Goal: Transaction & Acquisition: Purchase product/service

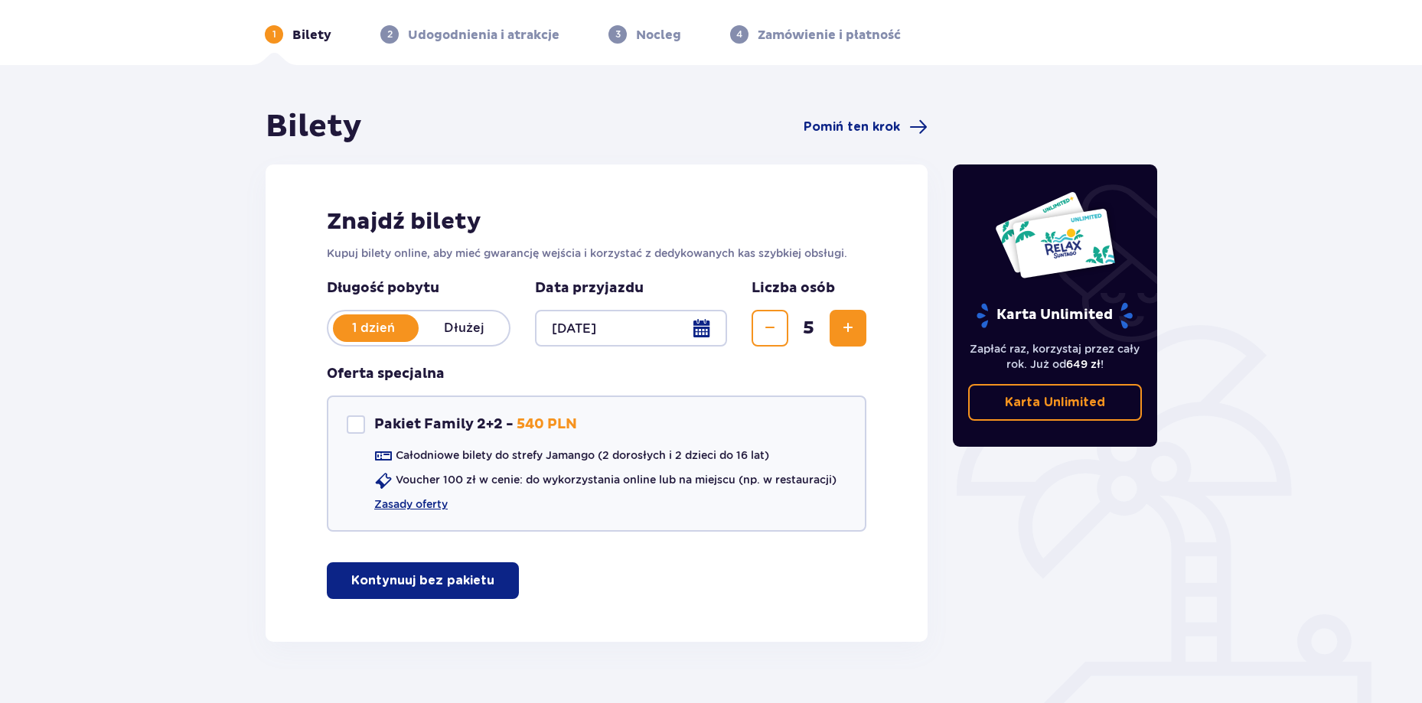
scroll to position [85, 0]
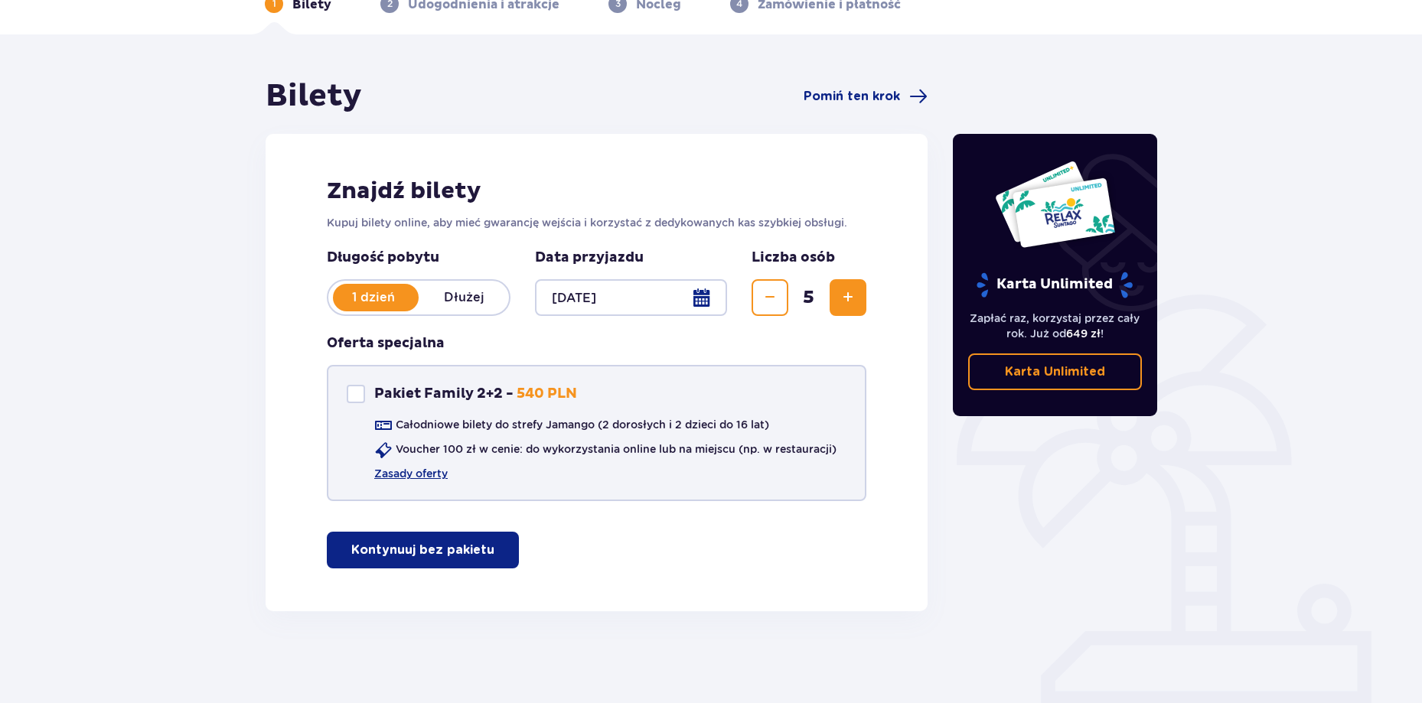
click at [350, 393] on div "Pakiet Family 2+2" at bounding box center [356, 394] width 18 height 18
checkbox input "true"
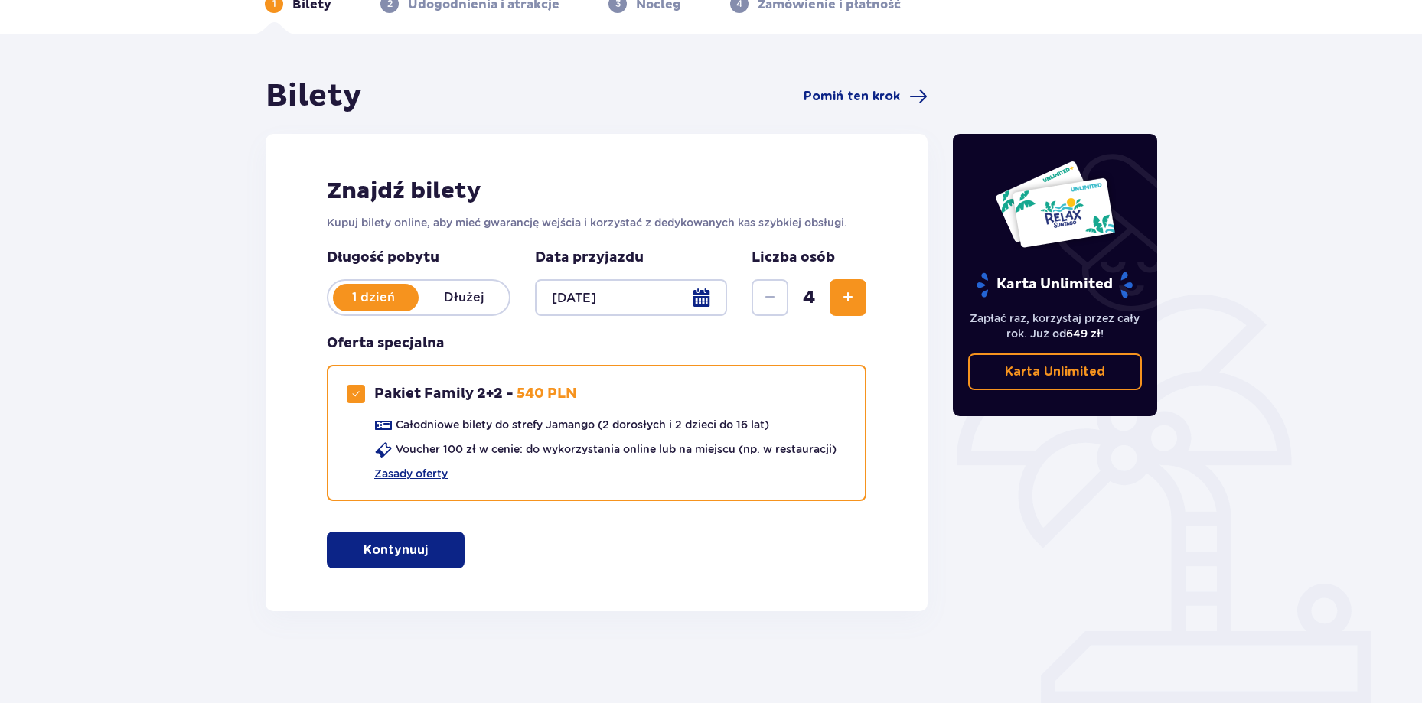
click at [423, 560] on button "Kontynuuj" at bounding box center [396, 550] width 138 height 37
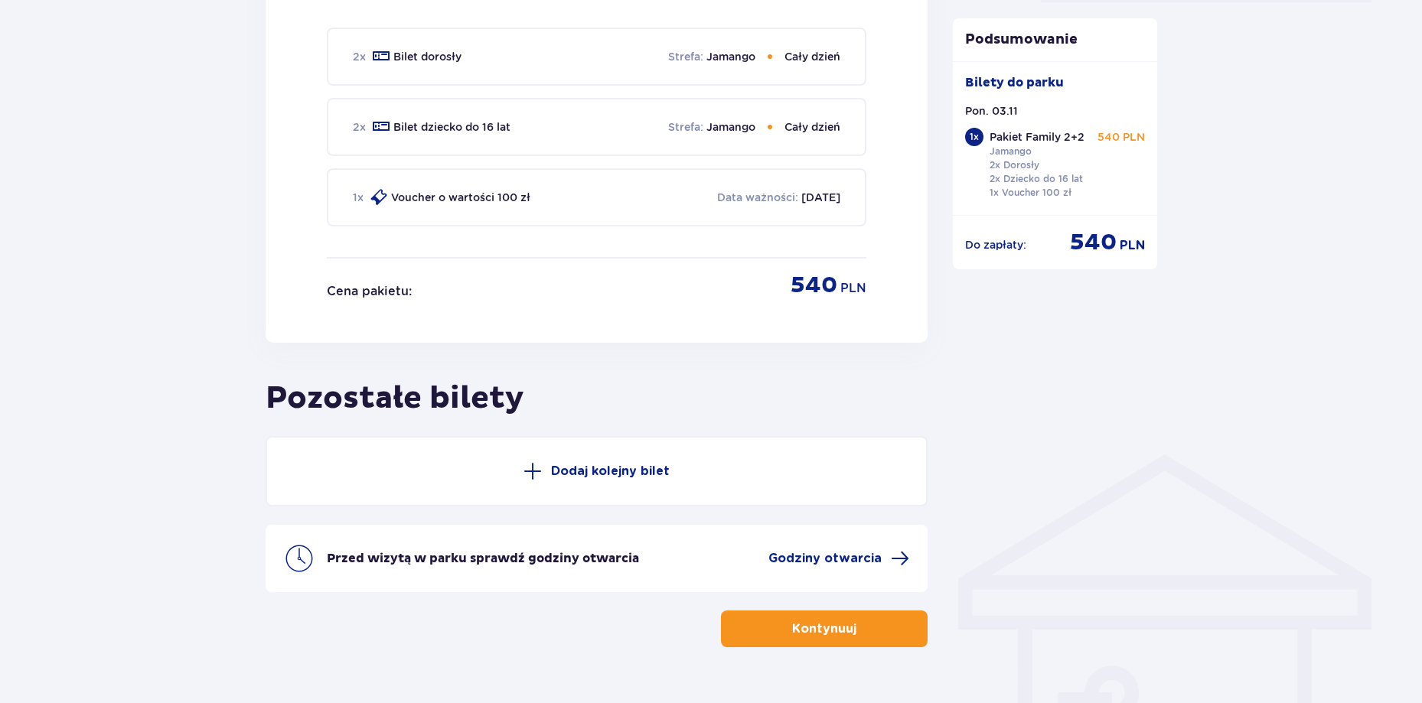
scroll to position [824, 0]
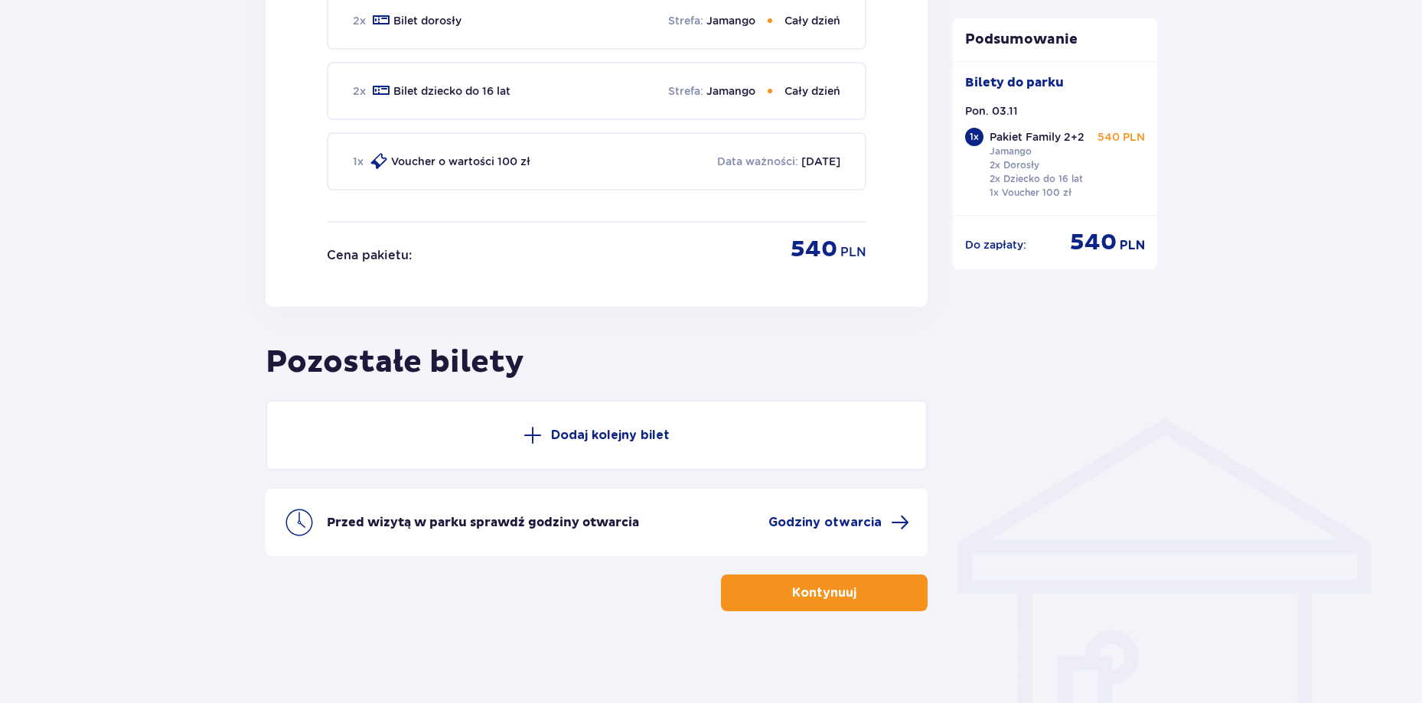
click at [665, 435] on p "Dodaj kolejny bilet" at bounding box center [610, 435] width 119 height 17
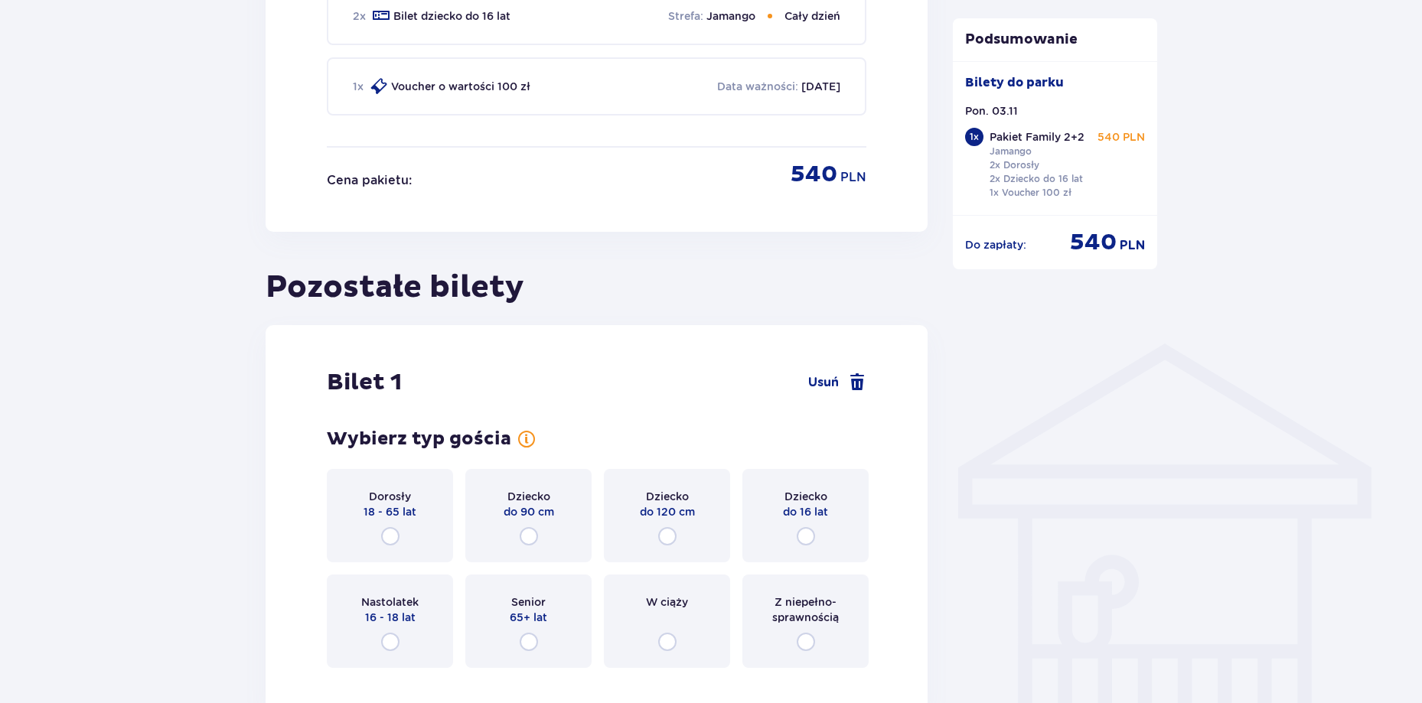
scroll to position [817, 0]
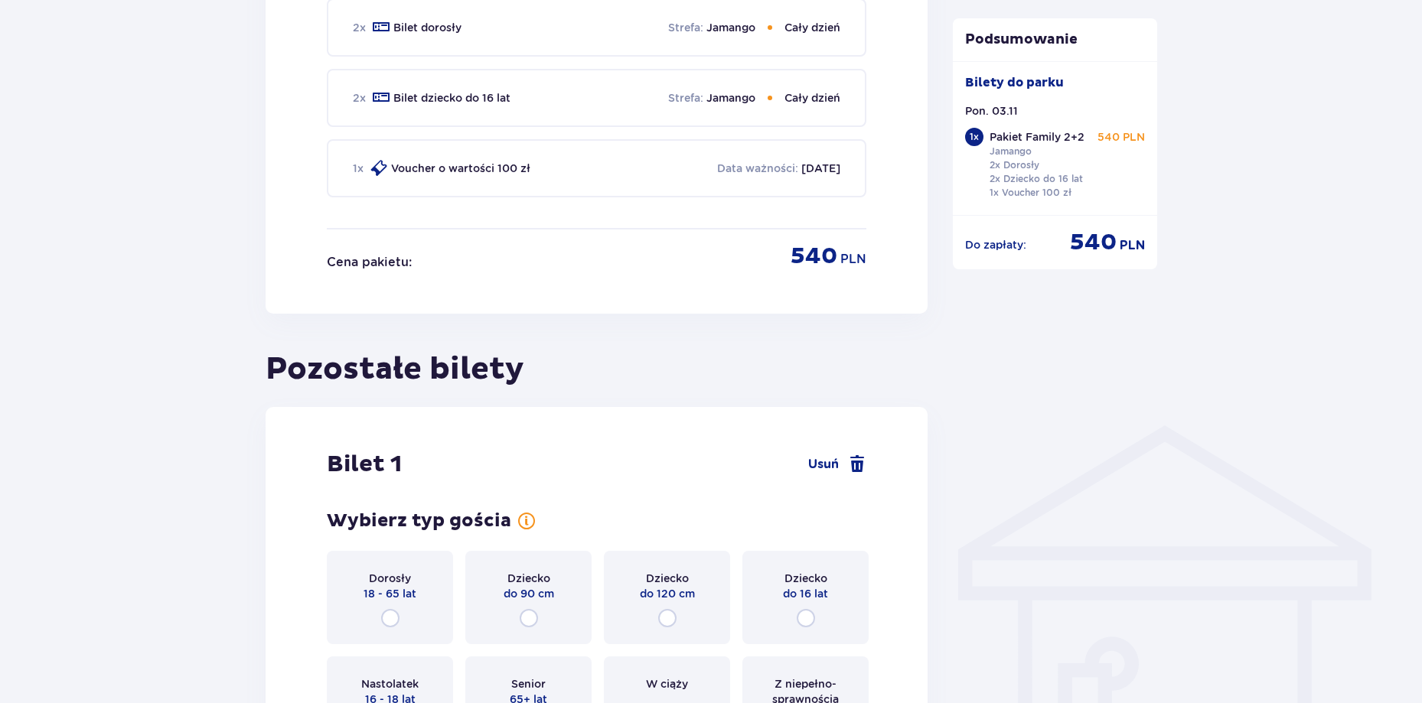
drag, startPoint x: 671, startPoint y: 619, endPoint x: 689, endPoint y: 618, distance: 17.6
click at [670, 619] on input "radio" at bounding box center [667, 618] width 18 height 18
radio input "true"
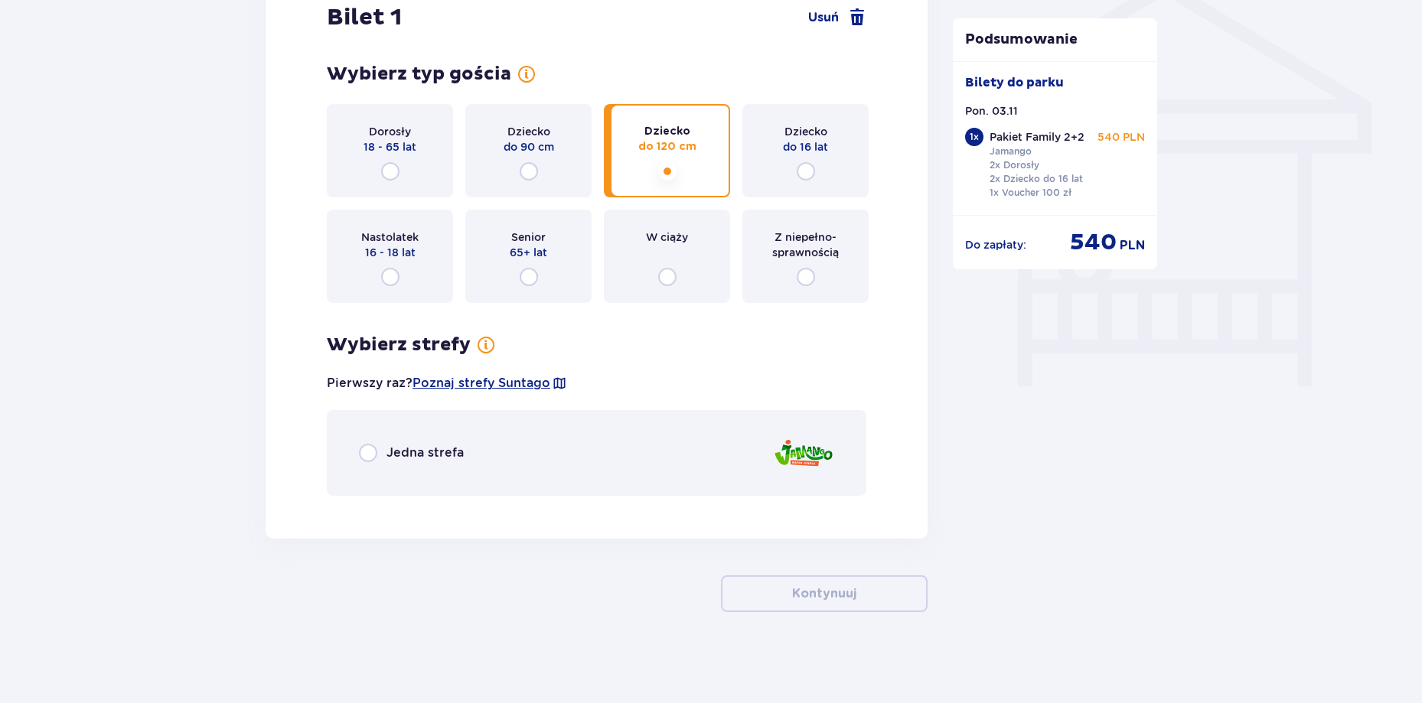
scroll to position [1265, 0]
click at [375, 454] on input "radio" at bounding box center [368, 452] width 18 height 18
radio input "true"
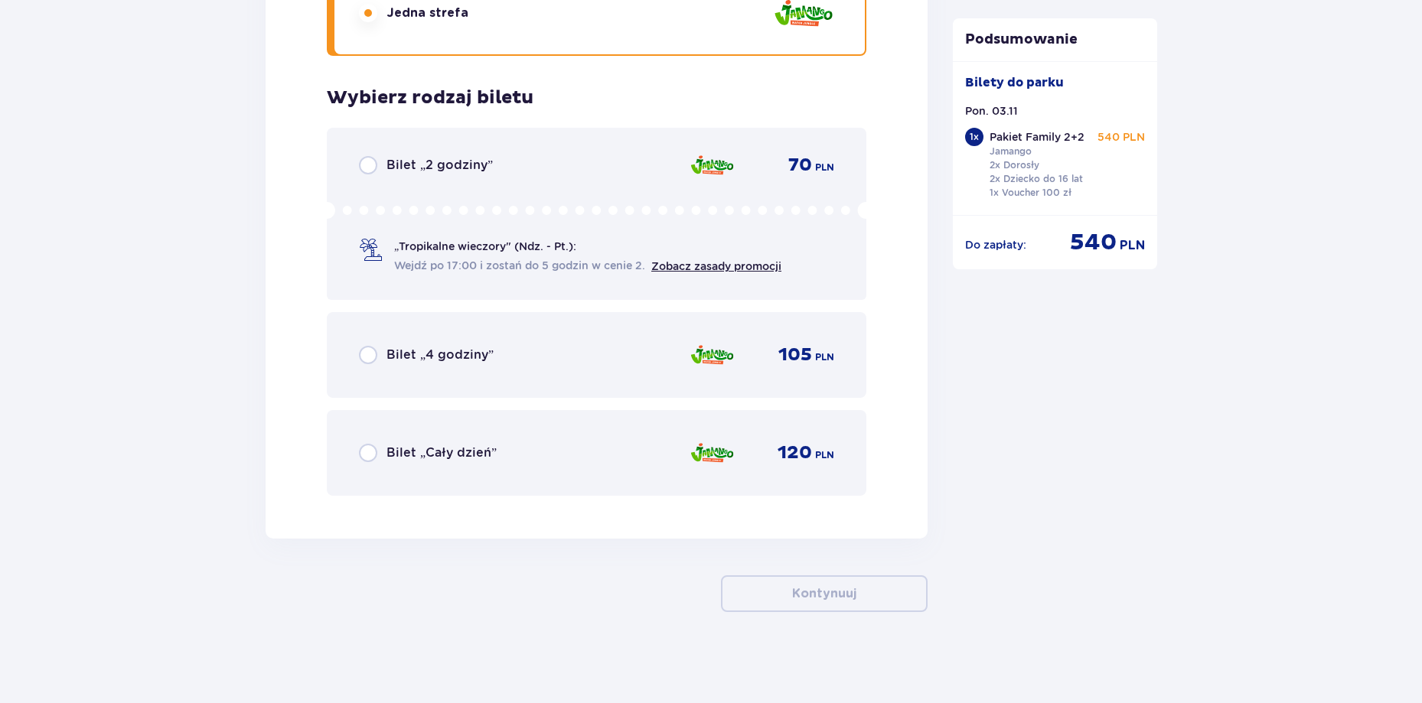
scroll to position [1705, 0]
click at [441, 457] on span "Bilet „Cały dzień”" at bounding box center [441, 452] width 110 height 17
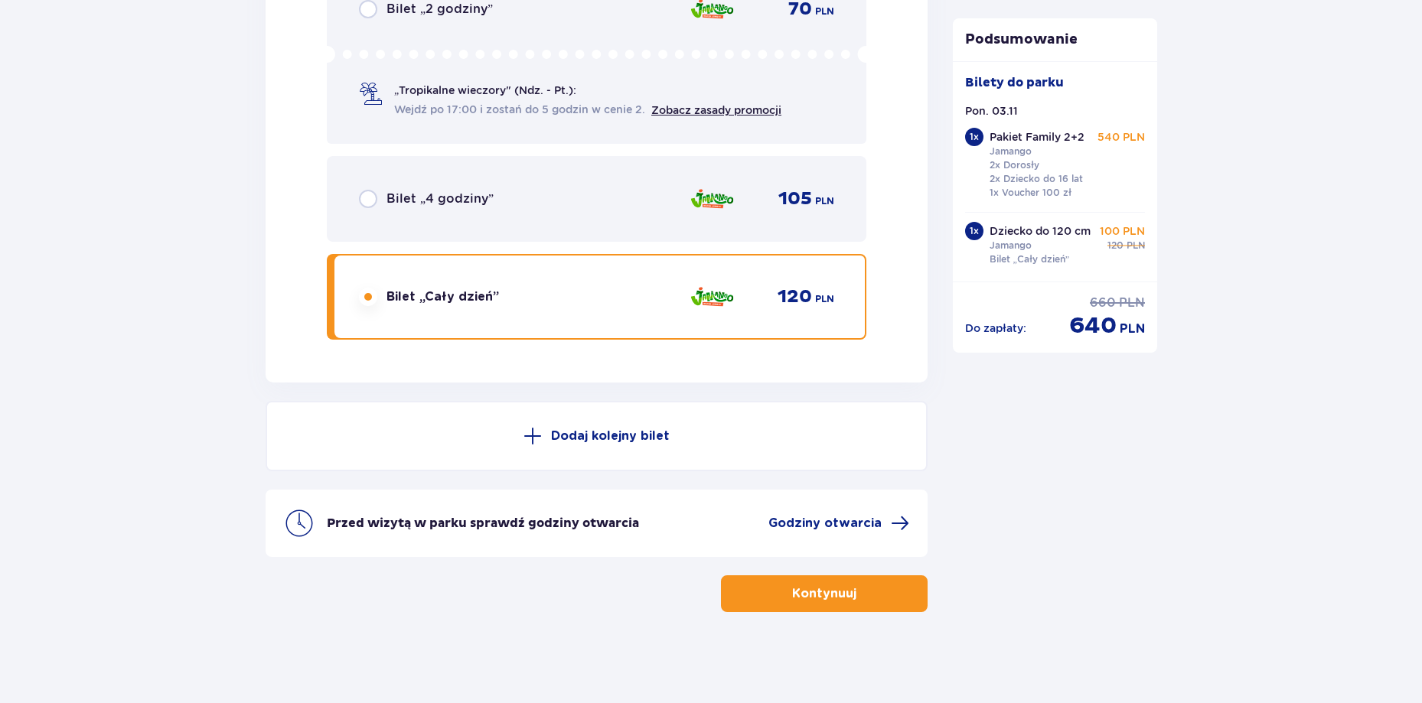
scroll to position [1861, 0]
click at [878, 597] on button "Kontynuuj" at bounding box center [824, 593] width 207 height 37
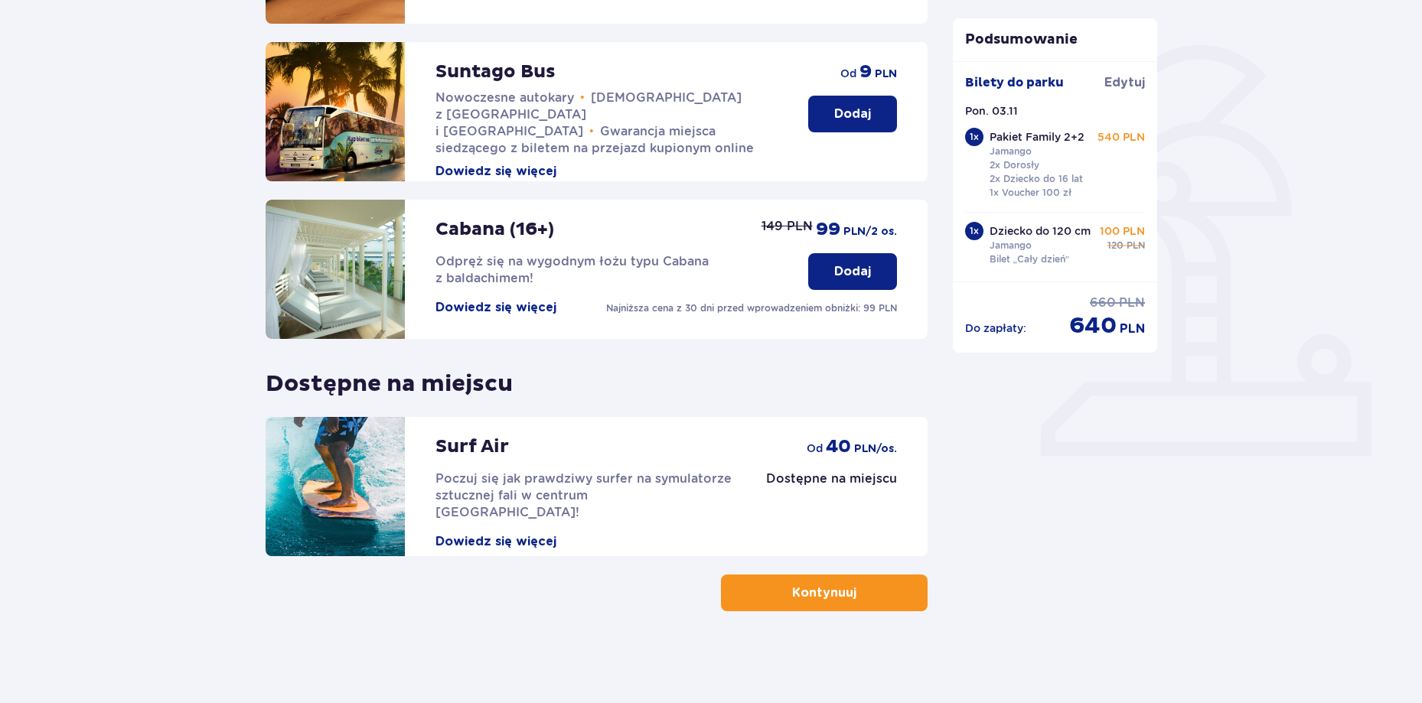
click at [832, 602] on button "Kontynuuj" at bounding box center [824, 593] width 207 height 37
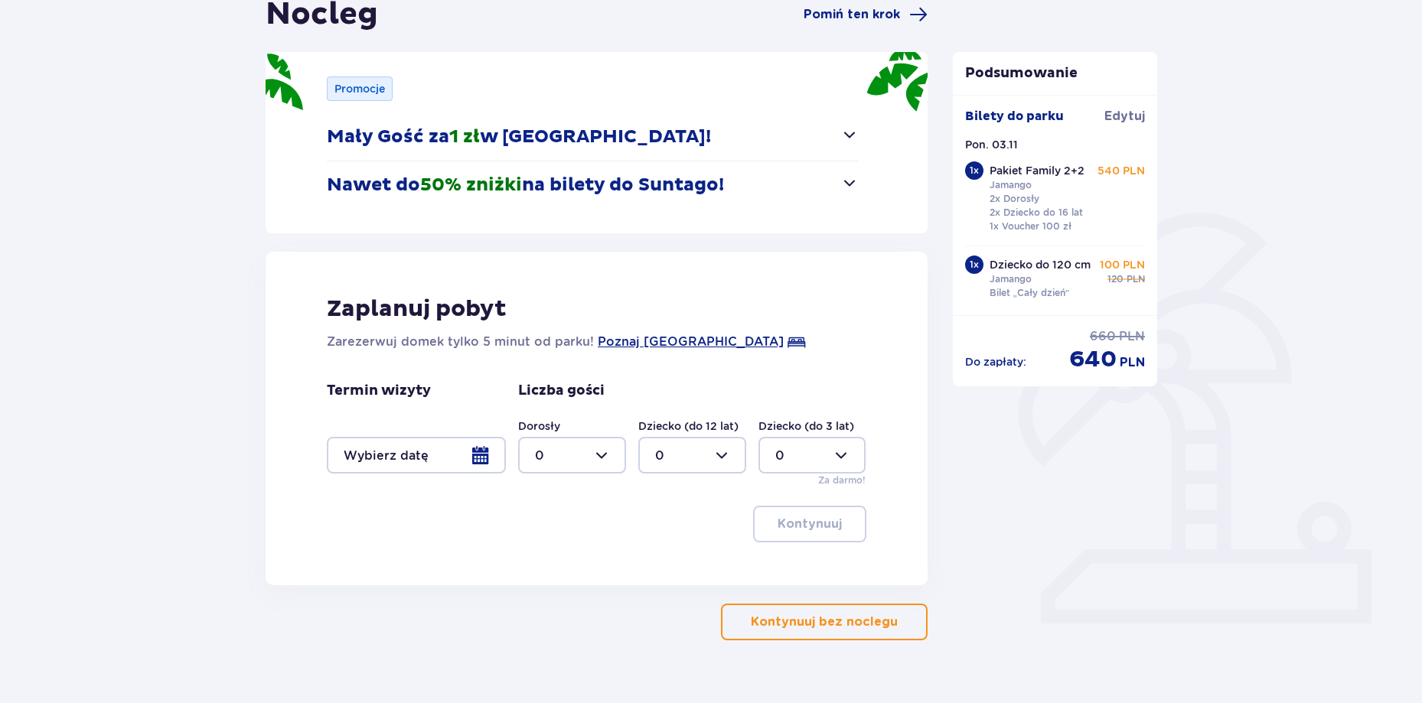
scroll to position [196, 0]
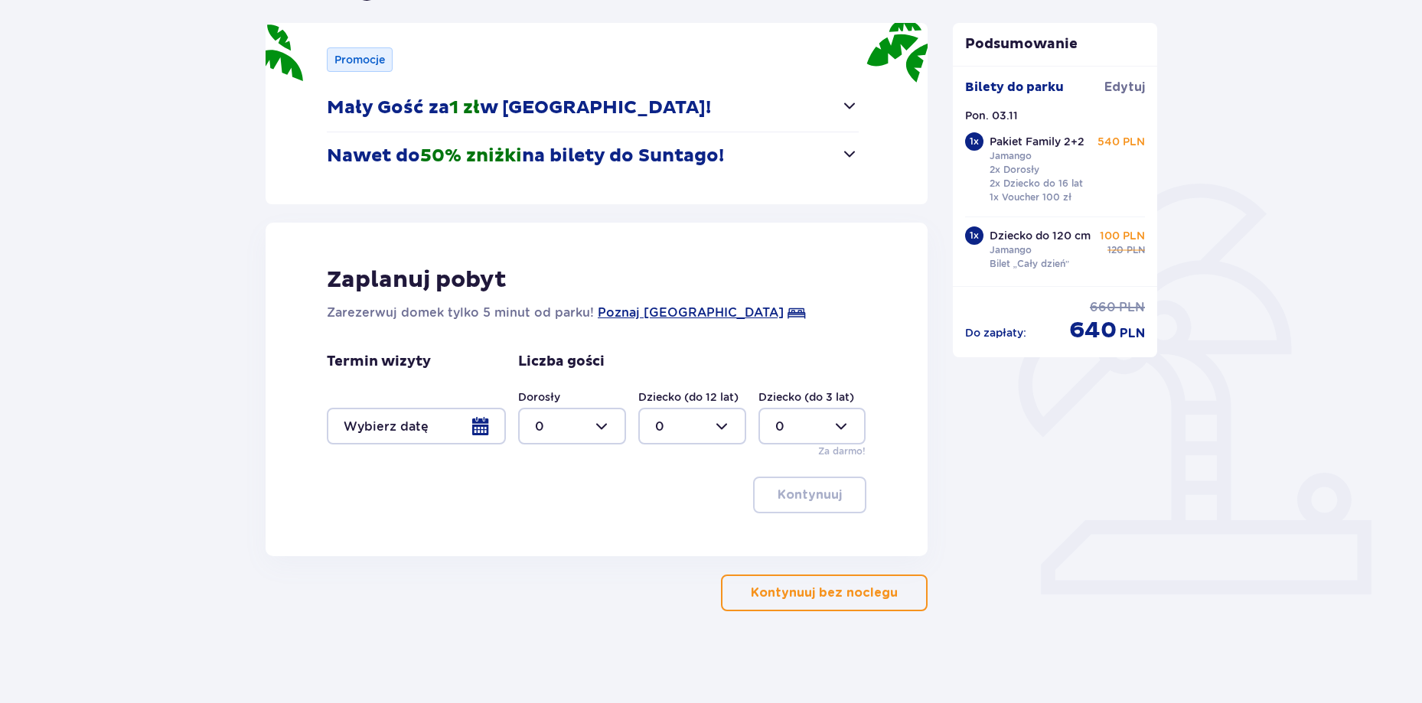
click at [839, 598] on p "Kontynuuj bez noclegu" at bounding box center [824, 593] width 147 height 17
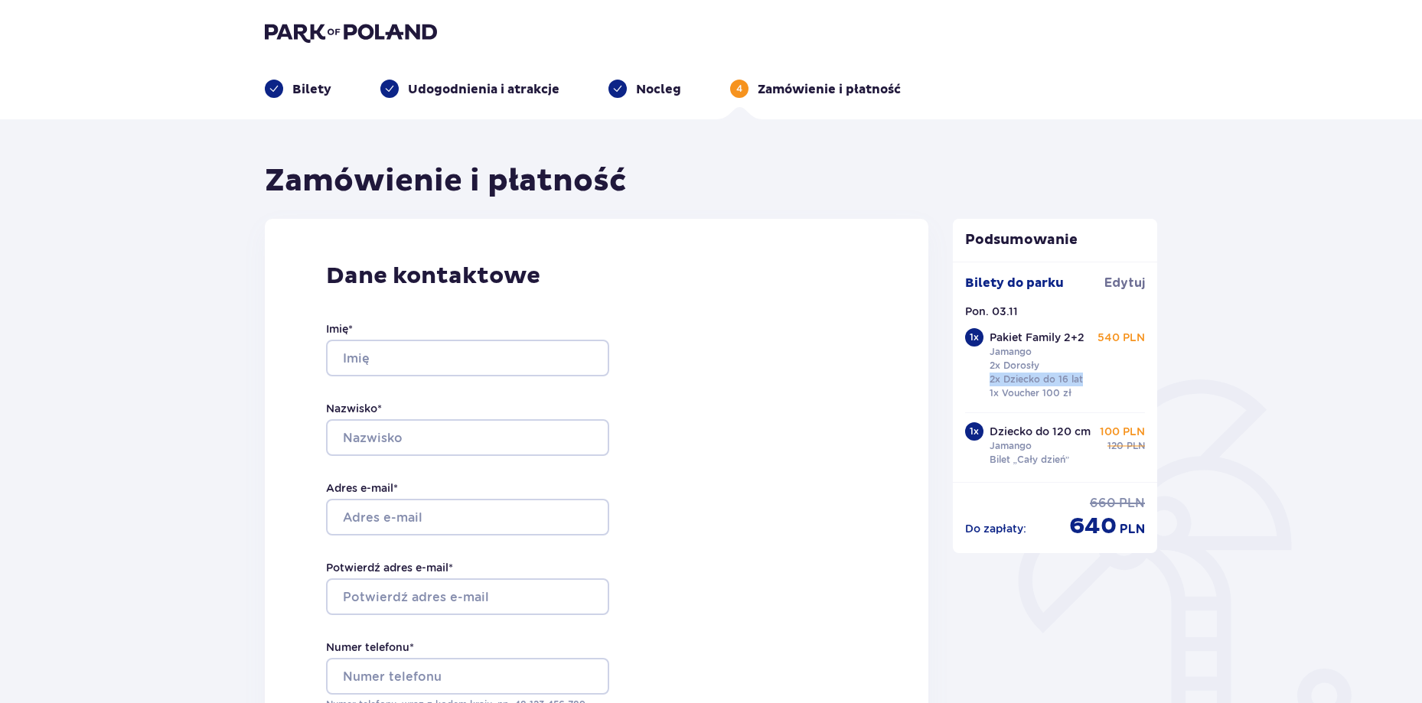
drag, startPoint x: 985, startPoint y: 377, endPoint x: 1106, endPoint y: 380, distance: 120.9
click at [1106, 380] on div "1 x Pakiet Family 2+2 Jamango 2x Dorosły 2x Dziecko do 16 lat 1x Voucher 100 zł…" at bounding box center [1055, 365] width 181 height 75
click at [1067, 380] on p "2x Dorosły 2x Dziecko do 16 lat 1x Voucher 100 zł" at bounding box center [1035, 379] width 93 height 41
drag, startPoint x: 966, startPoint y: 307, endPoint x: 1028, endPoint y: 305, distance: 62.0
click at [1028, 305] on div "Pon. 03.11" at bounding box center [1055, 311] width 181 height 15
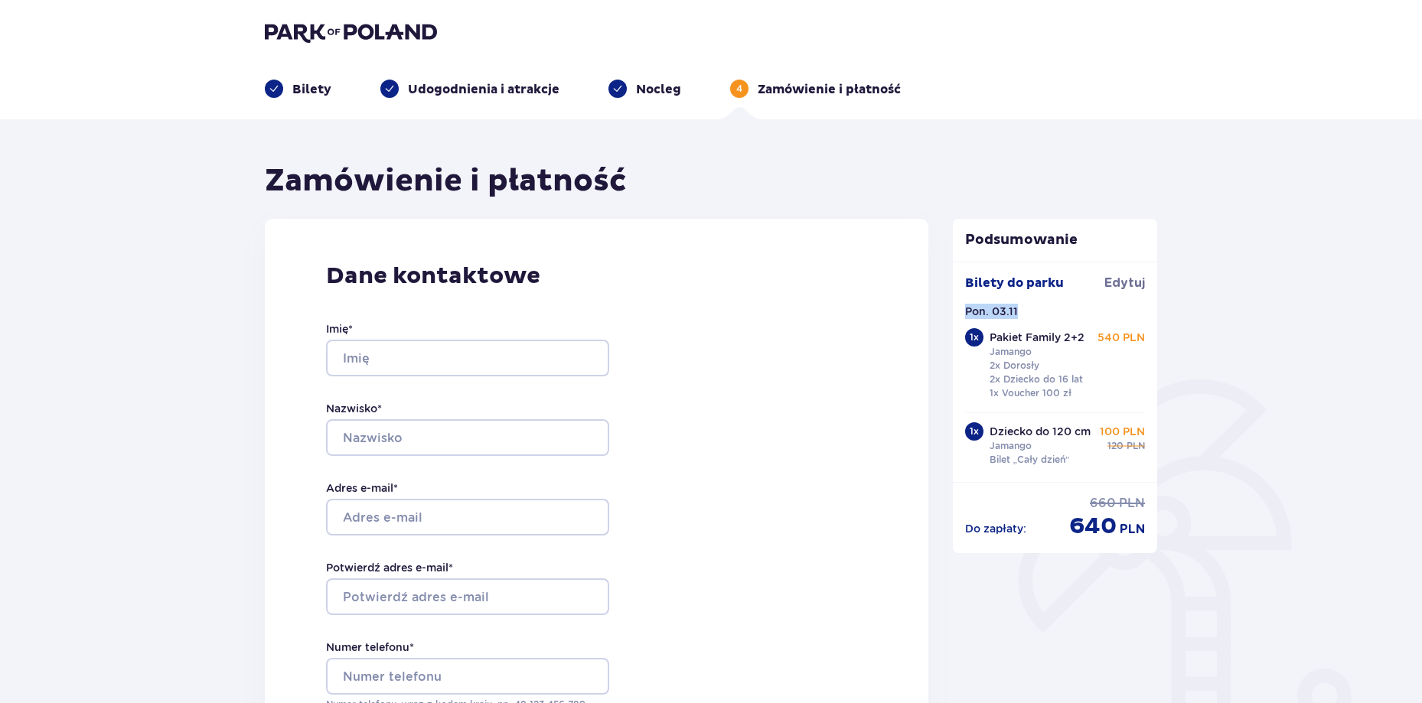
click at [1038, 307] on div "Pon. 03.11" at bounding box center [1055, 311] width 181 height 15
click at [1038, 313] on div "Pon. 03.11" at bounding box center [1055, 311] width 181 height 15
click at [318, 83] on p "Bilety" at bounding box center [311, 89] width 39 height 17
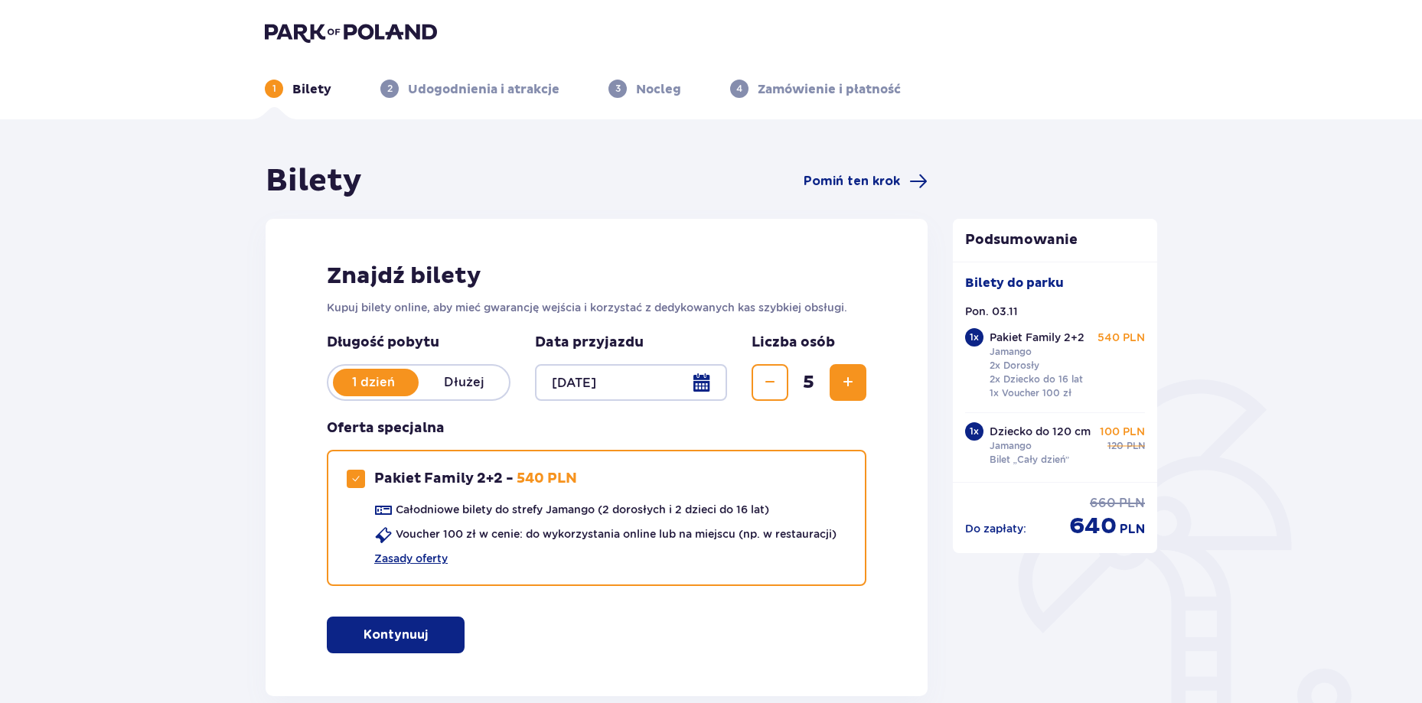
click at [423, 85] on p "Udogodnienia i atrakcje" at bounding box center [483, 89] width 151 height 17
click at [425, 96] on p "Udogodnienia i atrakcje" at bounding box center [483, 89] width 151 height 17
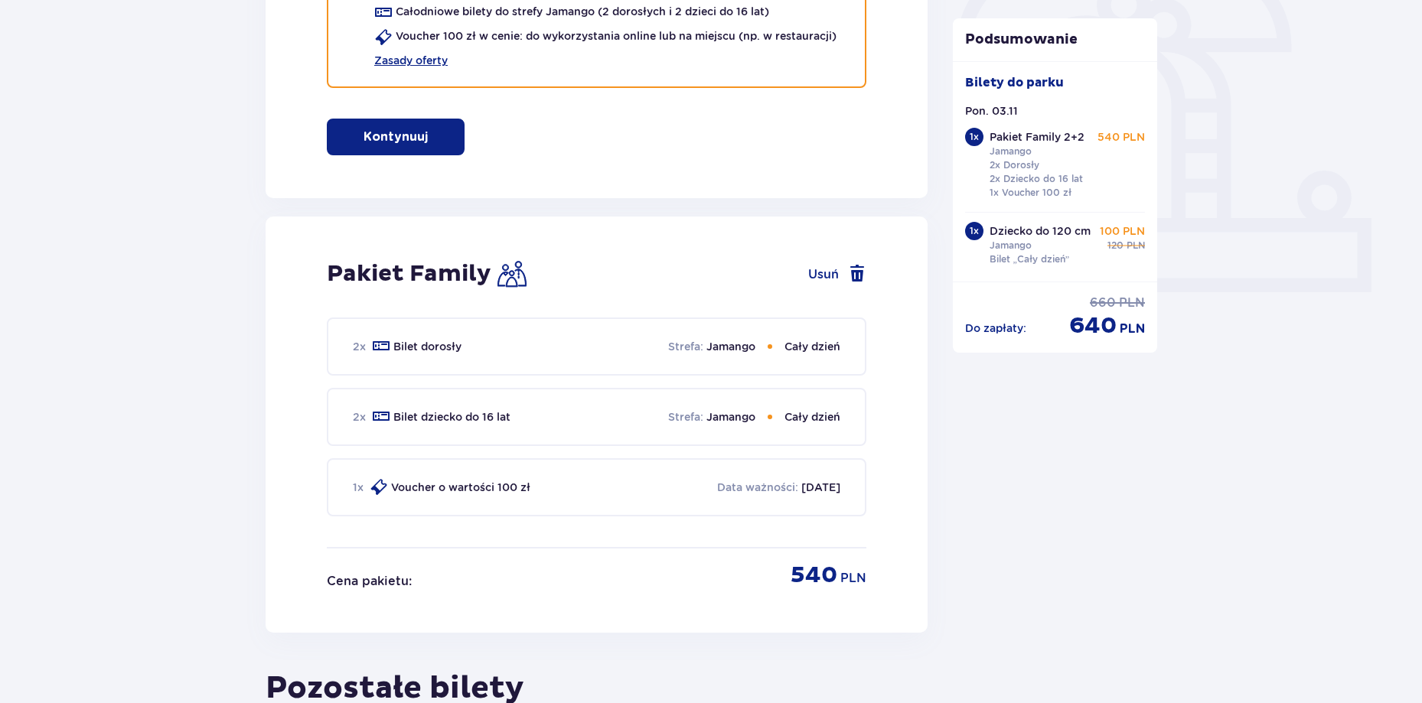
scroll to position [510, 0]
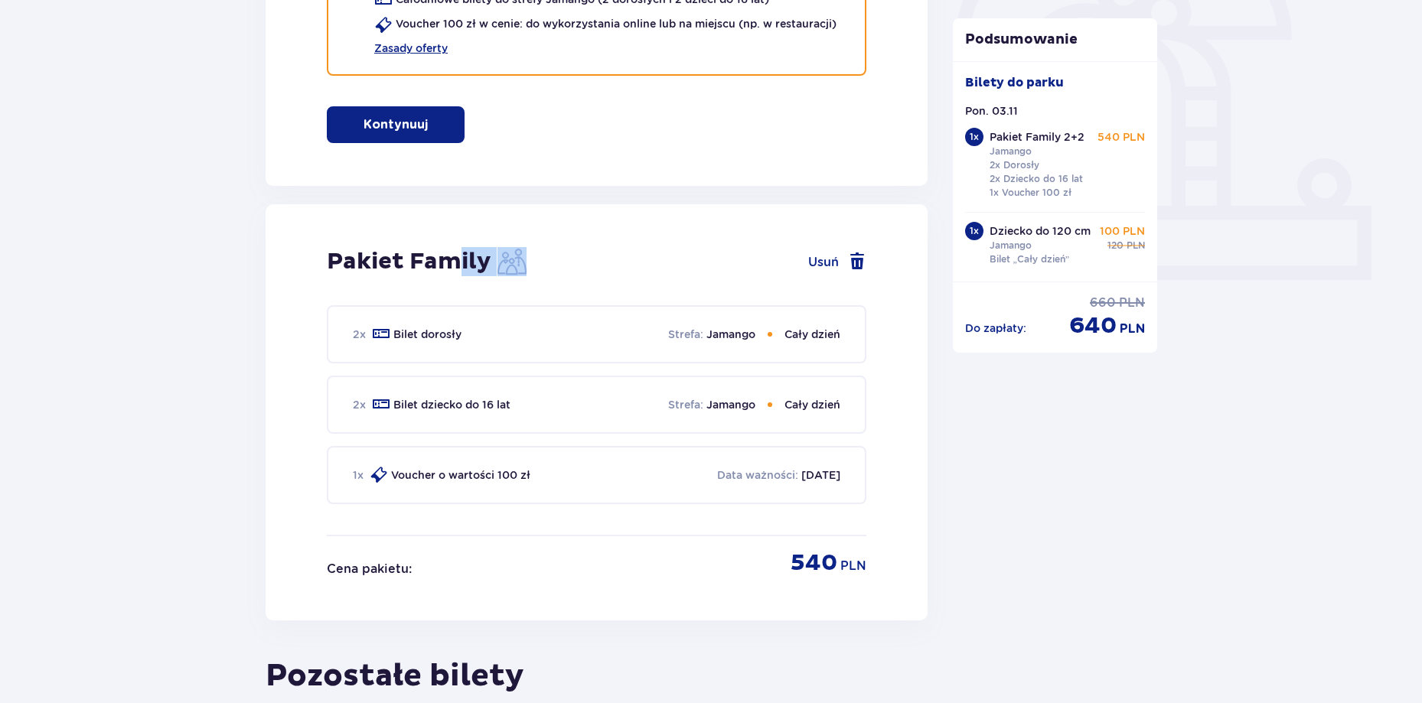
drag, startPoint x: 449, startPoint y: 269, endPoint x: 549, endPoint y: 266, distance: 99.5
click at [533, 266] on div "Pakiet Family Usuń" at bounding box center [596, 261] width 539 height 29
click at [579, 266] on div "Pakiet Family Usuń" at bounding box center [596, 261] width 539 height 29
drag, startPoint x: 736, startPoint y: 339, endPoint x: 752, endPoint y: 340, distance: 16.1
click at [752, 340] on p "Jamango" at bounding box center [730, 334] width 49 height 15
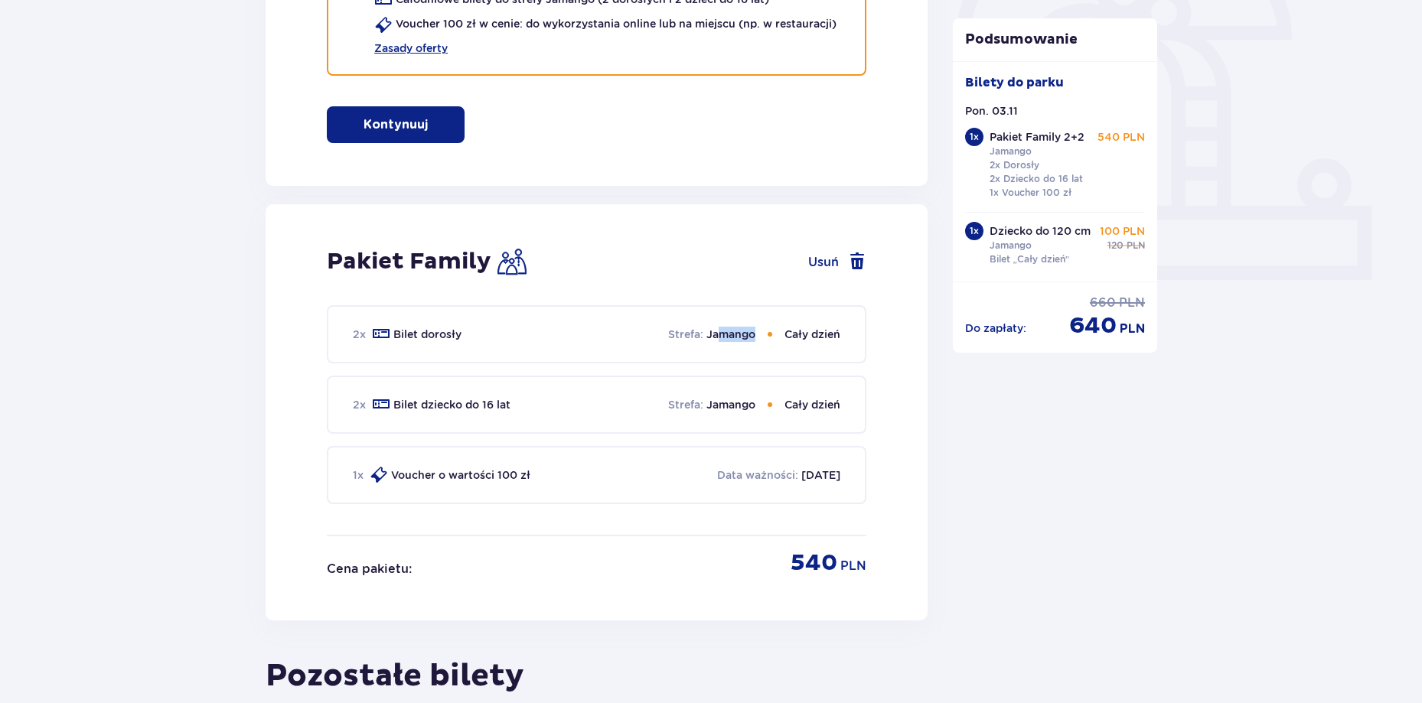
click at [738, 338] on p "Jamango" at bounding box center [730, 334] width 49 height 15
drag, startPoint x: 709, startPoint y: 406, endPoint x: 754, endPoint y: 402, distance: 45.2
click at [754, 402] on p "Jamango" at bounding box center [730, 404] width 49 height 15
click at [741, 405] on p "Jamango" at bounding box center [730, 404] width 49 height 15
drag, startPoint x: 747, startPoint y: 406, endPoint x: 759, endPoint y: 407, distance: 12.3
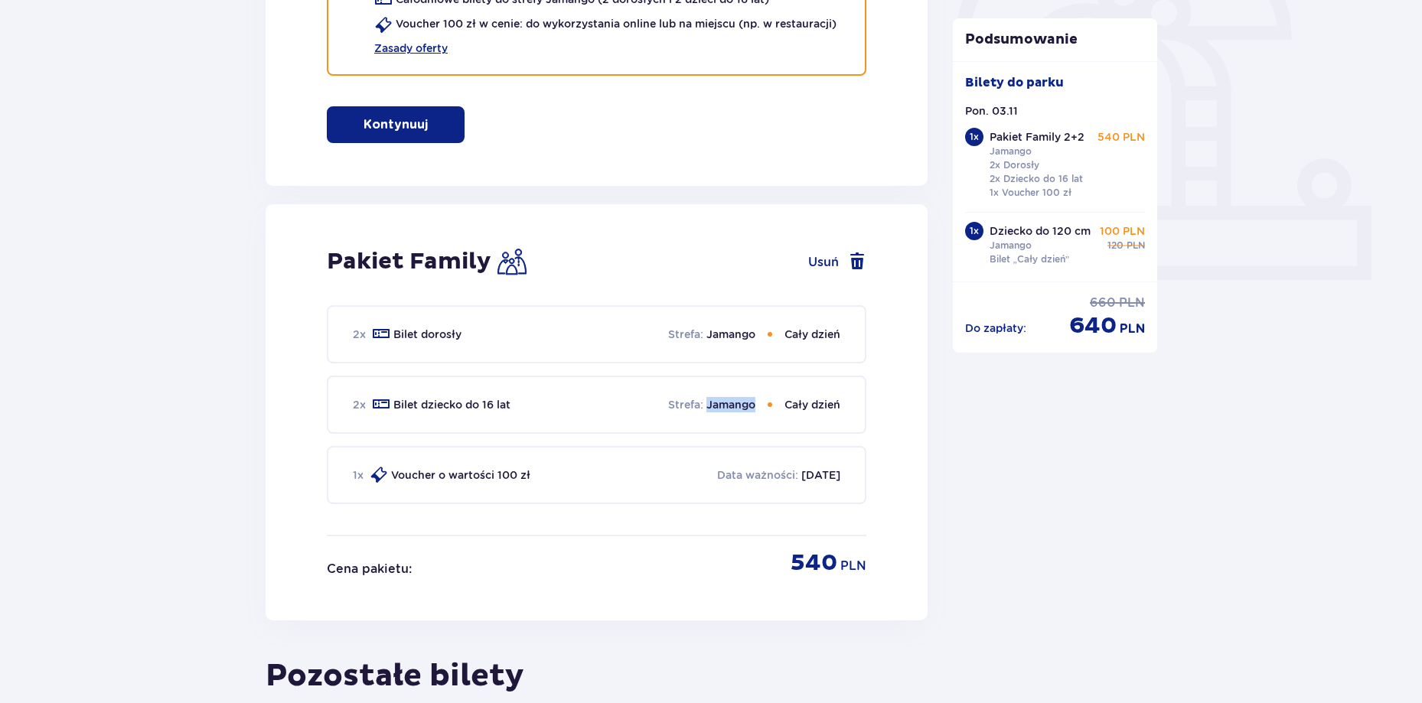
click at [759, 407] on div "Strefa : Jamango Cały dzień" at bounding box center [754, 404] width 172 height 15
click at [725, 407] on p "Jamango" at bounding box center [730, 404] width 49 height 15
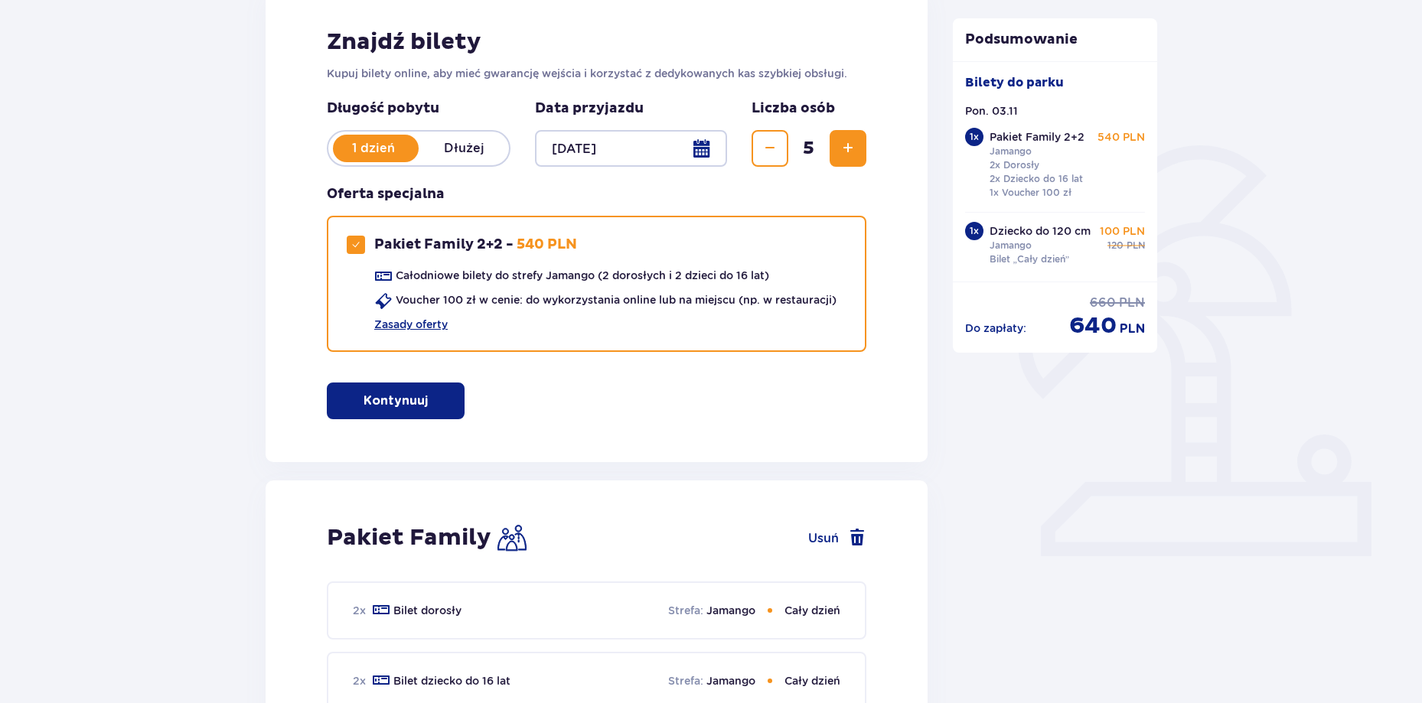
scroll to position [0, 0]
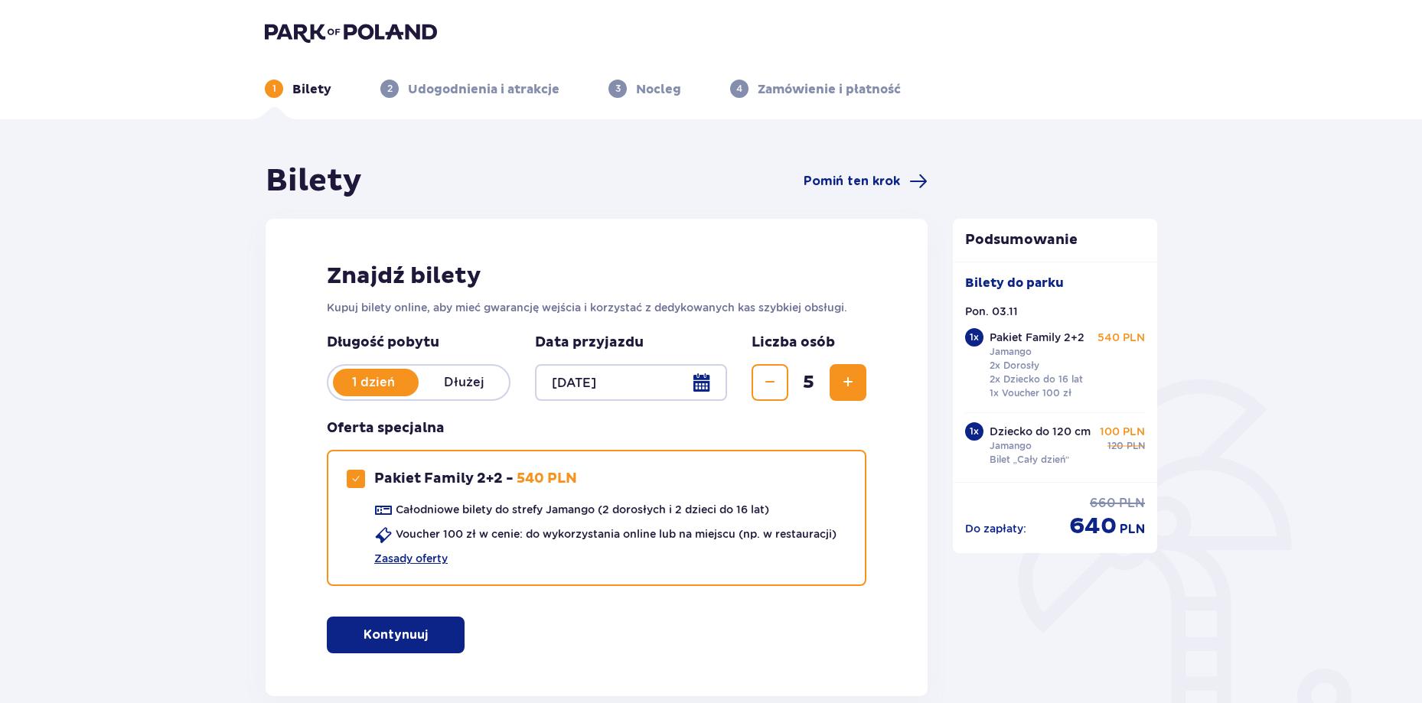
click at [303, 90] on p "Bilety" at bounding box center [311, 89] width 39 height 17
click at [339, 33] on img at bounding box center [351, 31] width 172 height 21
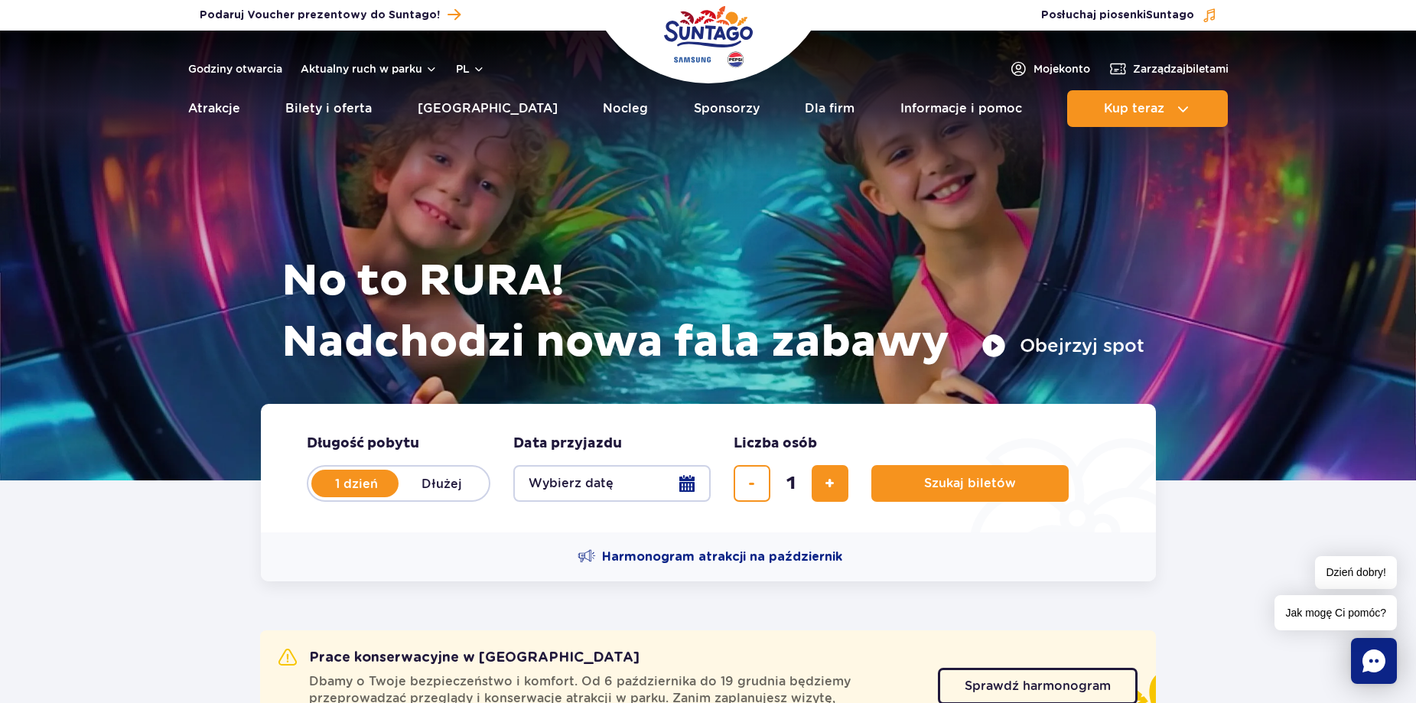
click at [636, 480] on button "Wybierz datę" at bounding box center [611, 483] width 197 height 37
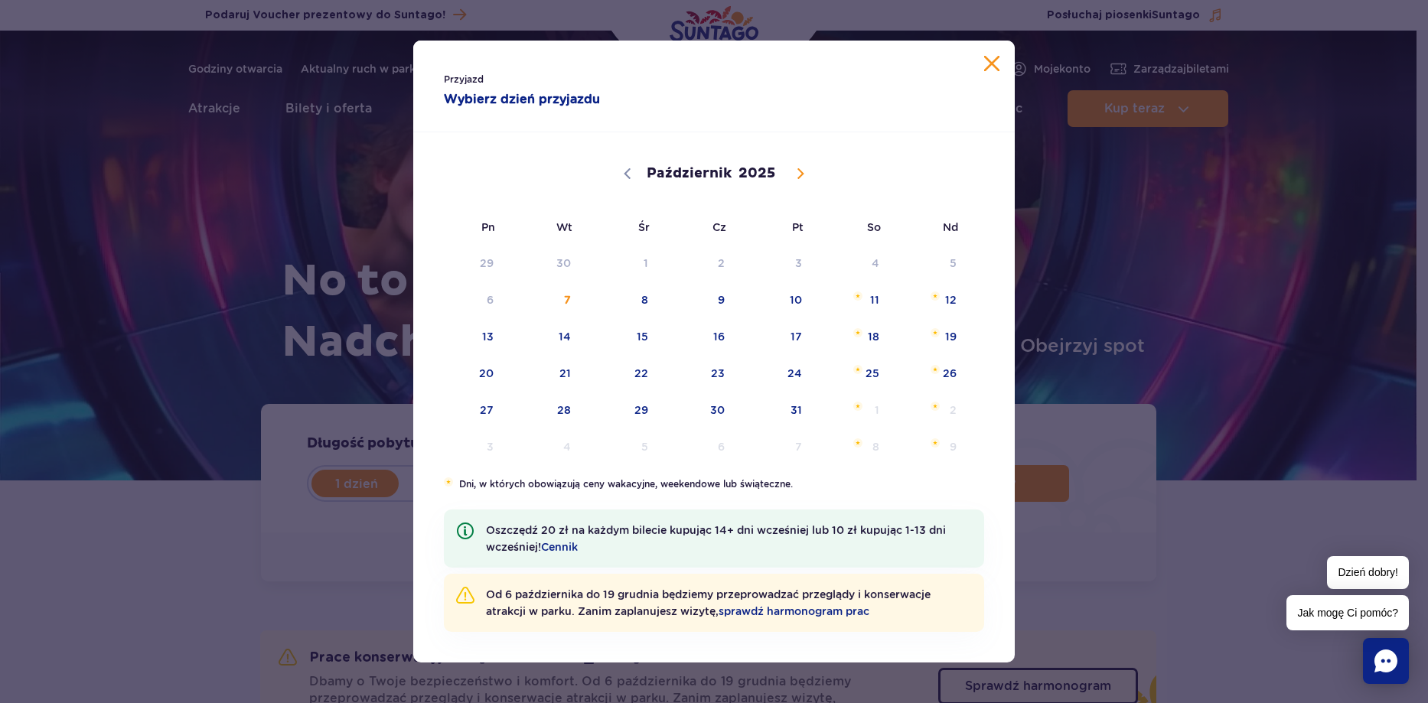
click at [798, 178] on icon at bounding box center [800, 174] width 5 height 10
select select "10"
click at [487, 295] on span "3" at bounding box center [466, 299] width 77 height 35
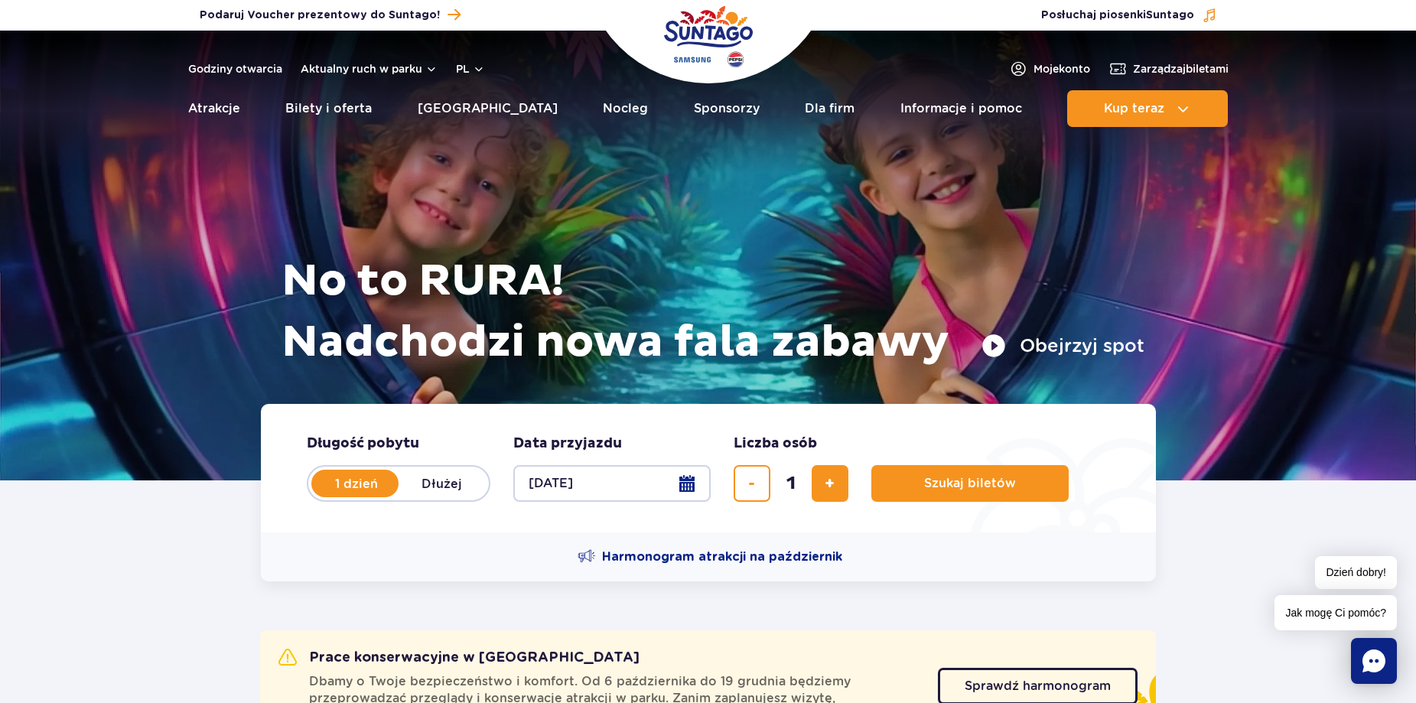
click at [683, 487] on button "[DATE]" at bounding box center [611, 483] width 197 height 37
select select "10"
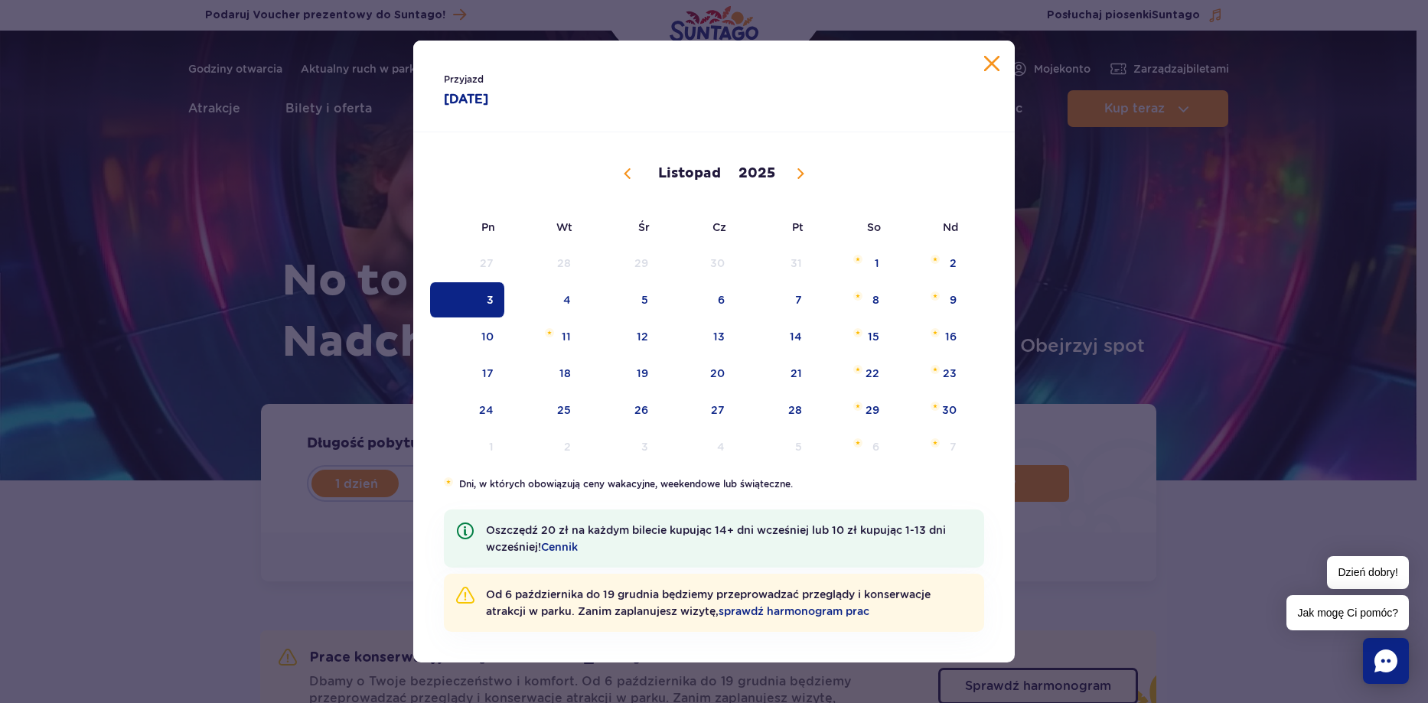
click at [992, 67] on button "Zamknij kalendarz" at bounding box center [991, 63] width 15 height 15
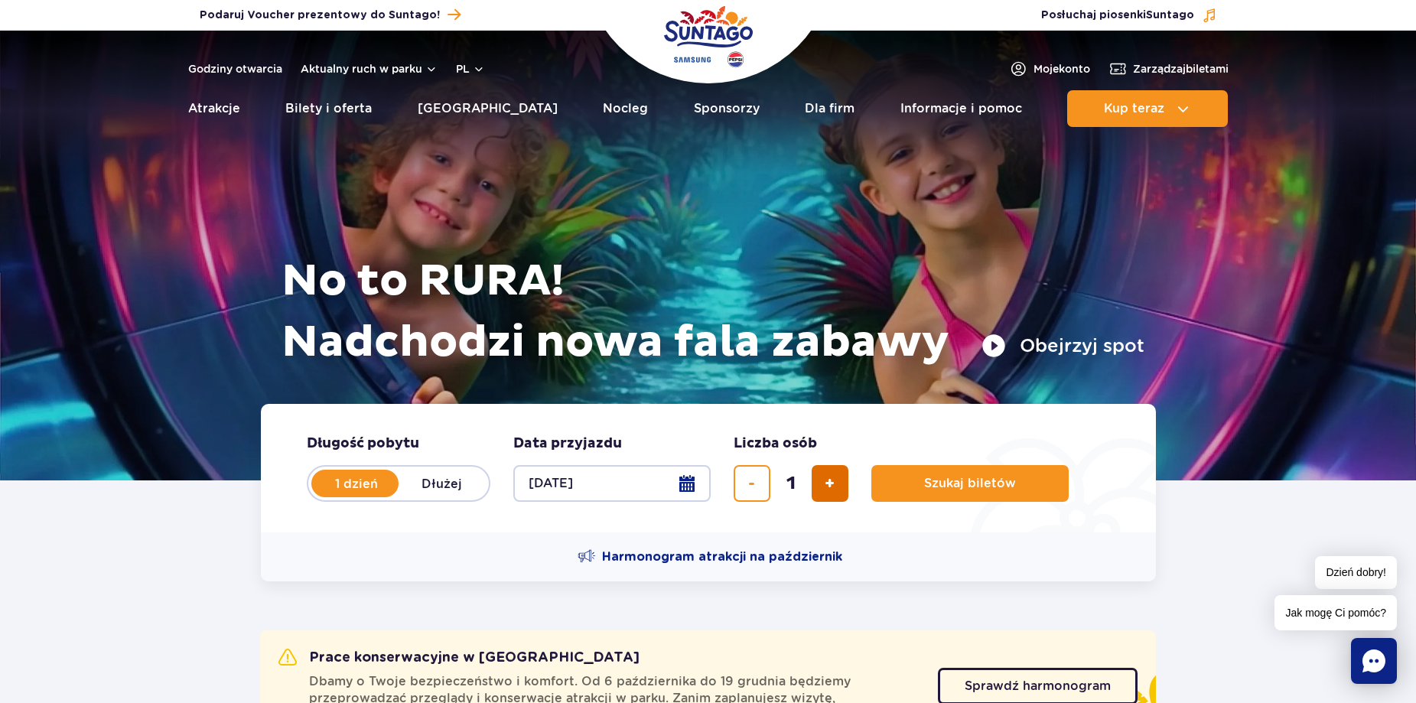
click at [825, 484] on span "dodaj bilet" at bounding box center [830, 484] width 10 height 0
type input "5"
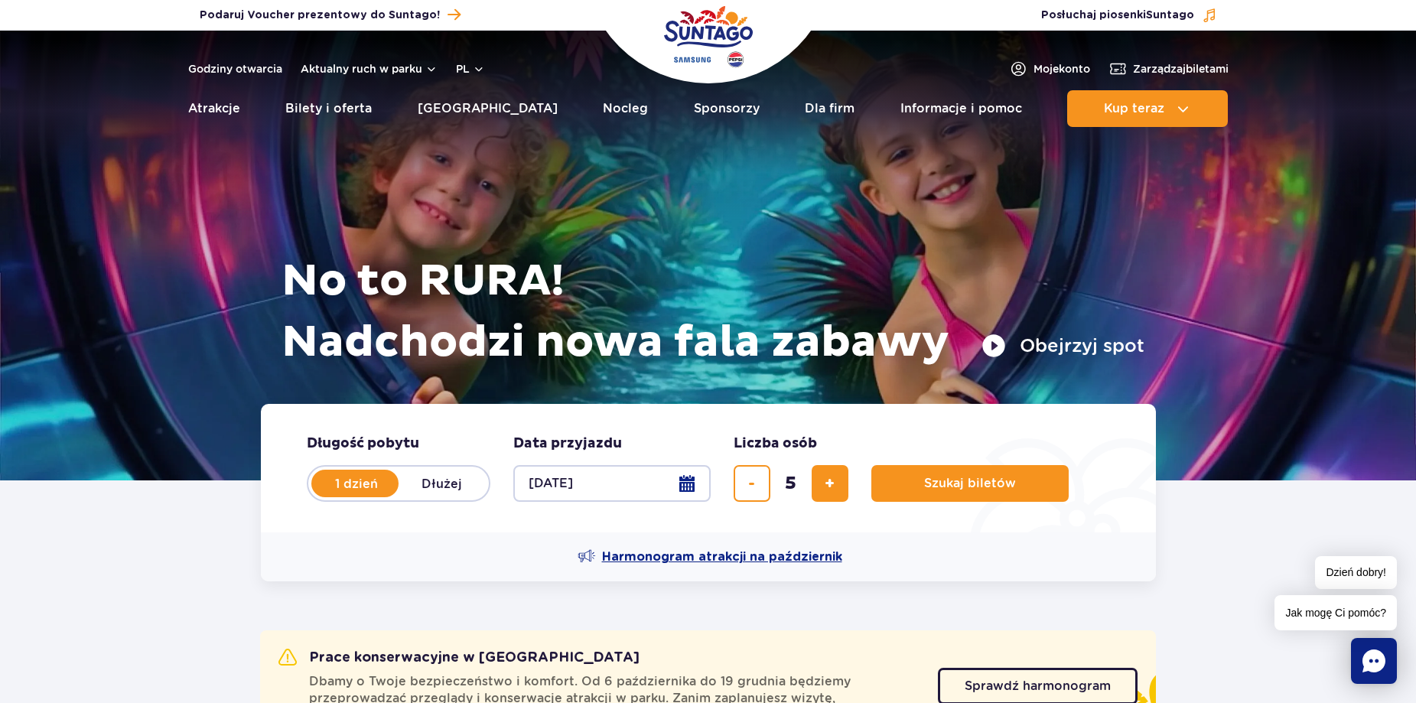
click at [788, 554] on span "Harmonogram atrakcji na październik" at bounding box center [722, 557] width 240 height 17
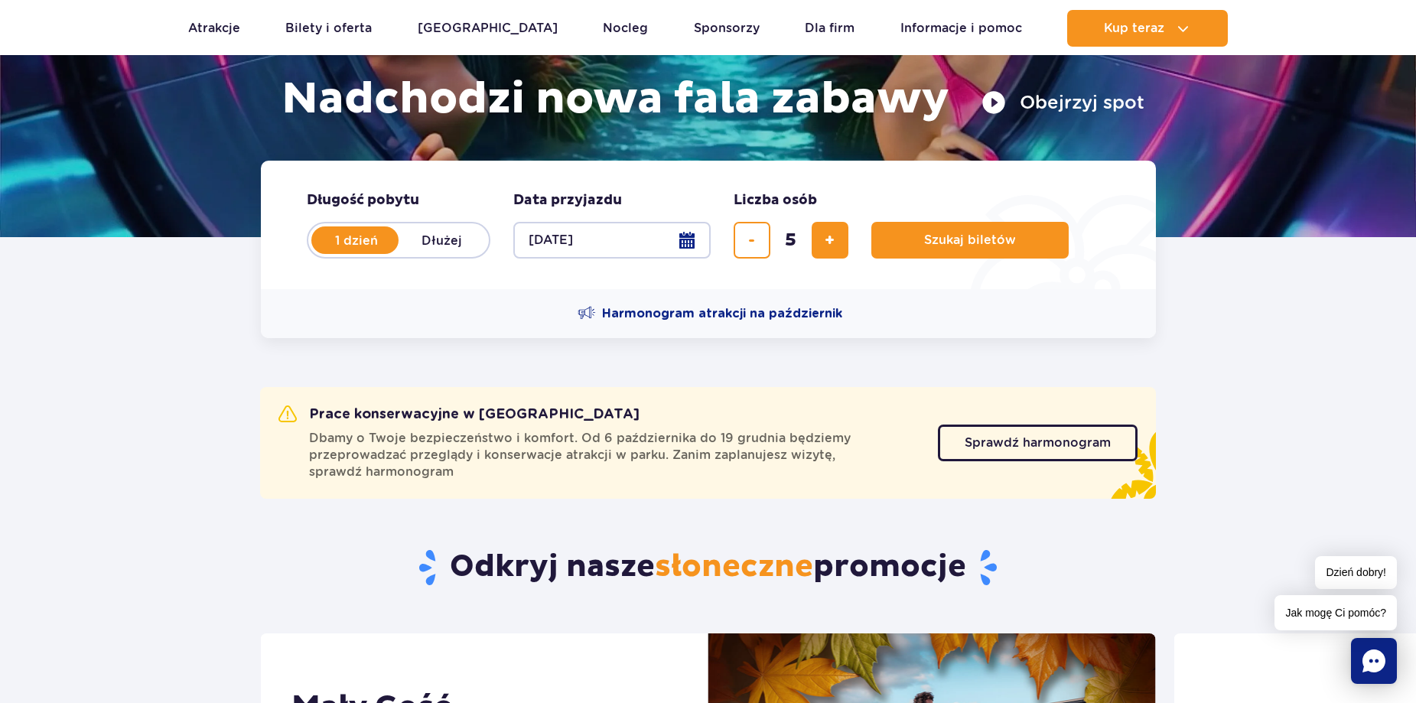
scroll to position [255, 0]
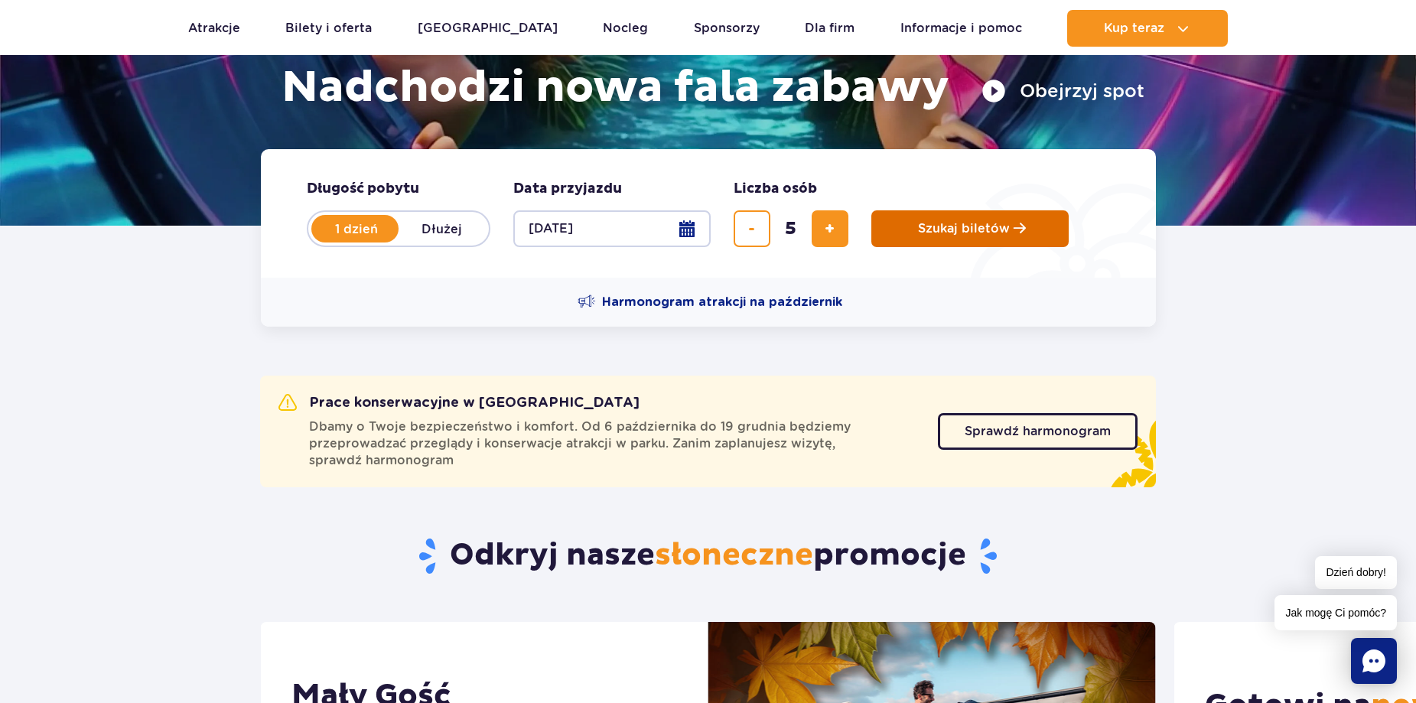
click at [953, 223] on span "Szukaj biletów" at bounding box center [964, 229] width 92 height 14
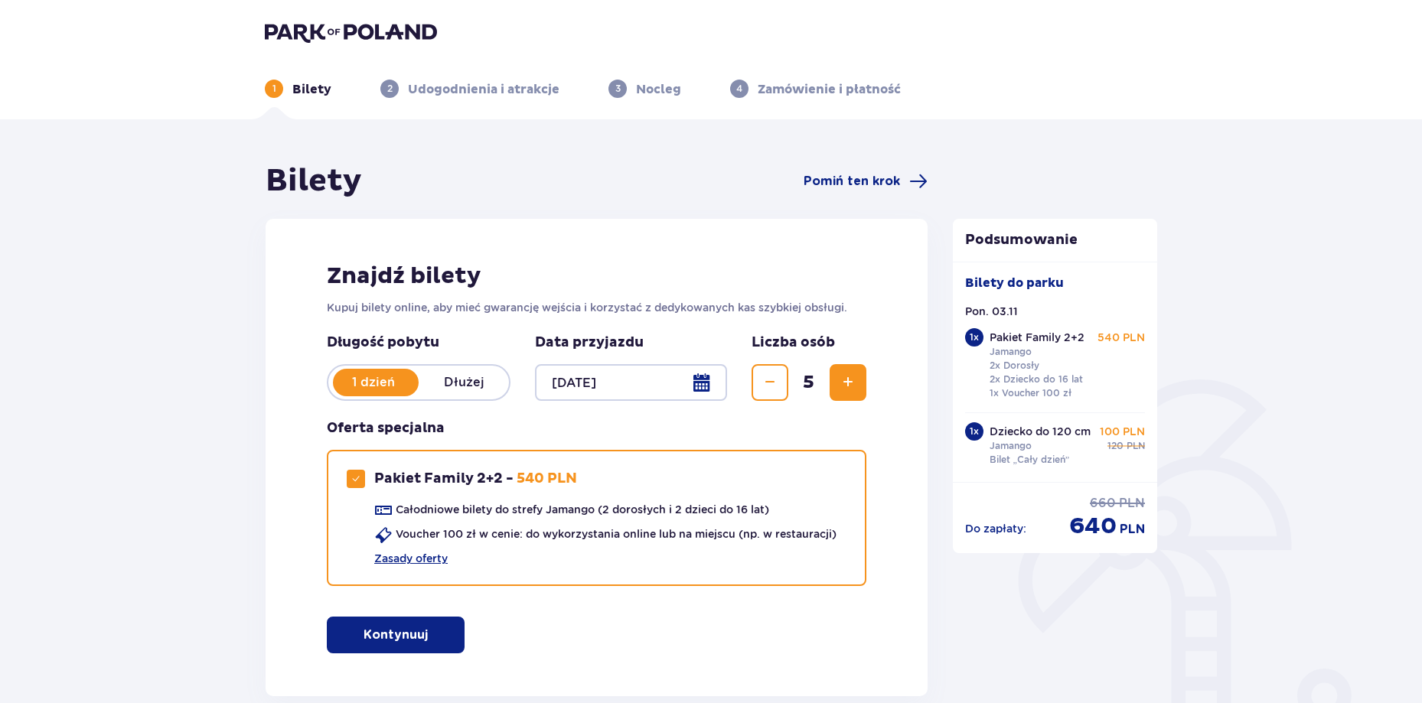
click at [643, 380] on div at bounding box center [631, 382] width 192 height 37
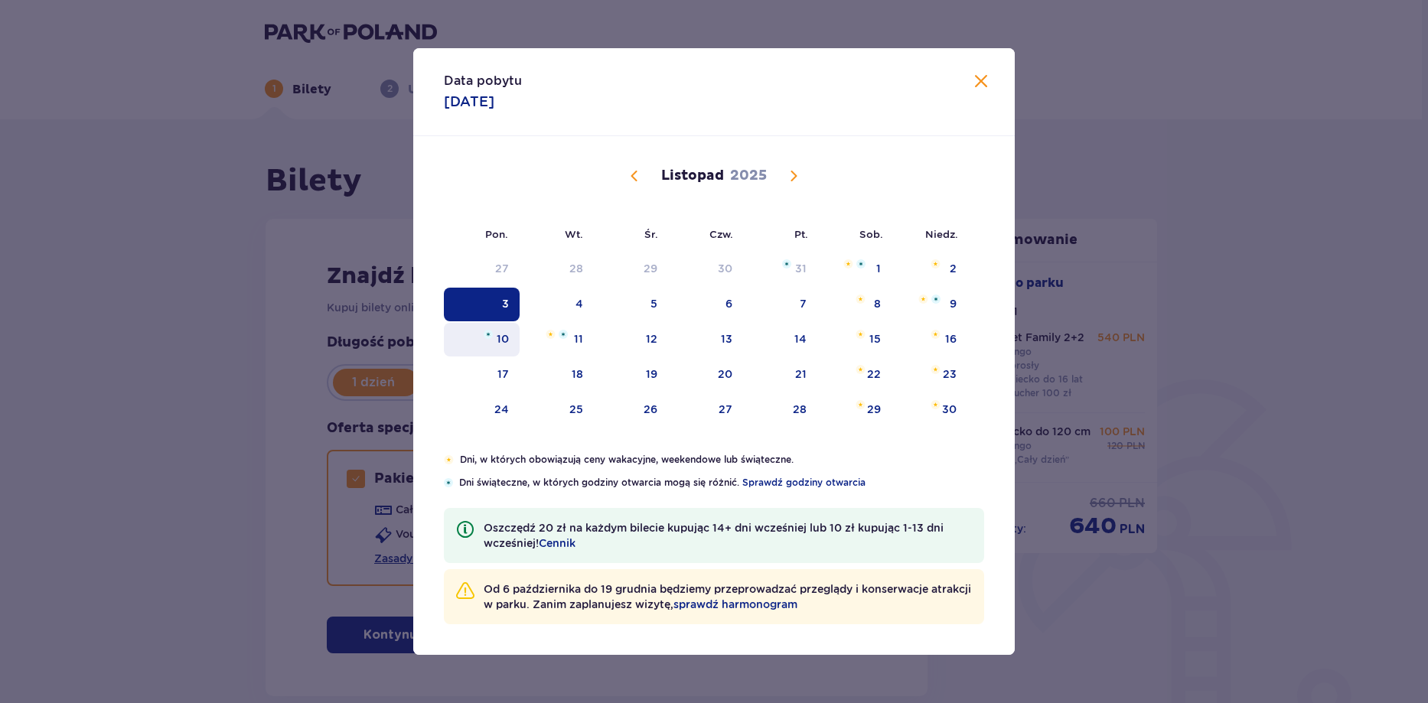
click at [490, 334] on img "poniedziałek, 10 listopada 2025" at bounding box center [488, 334] width 9 height 9
type input "10.11.25"
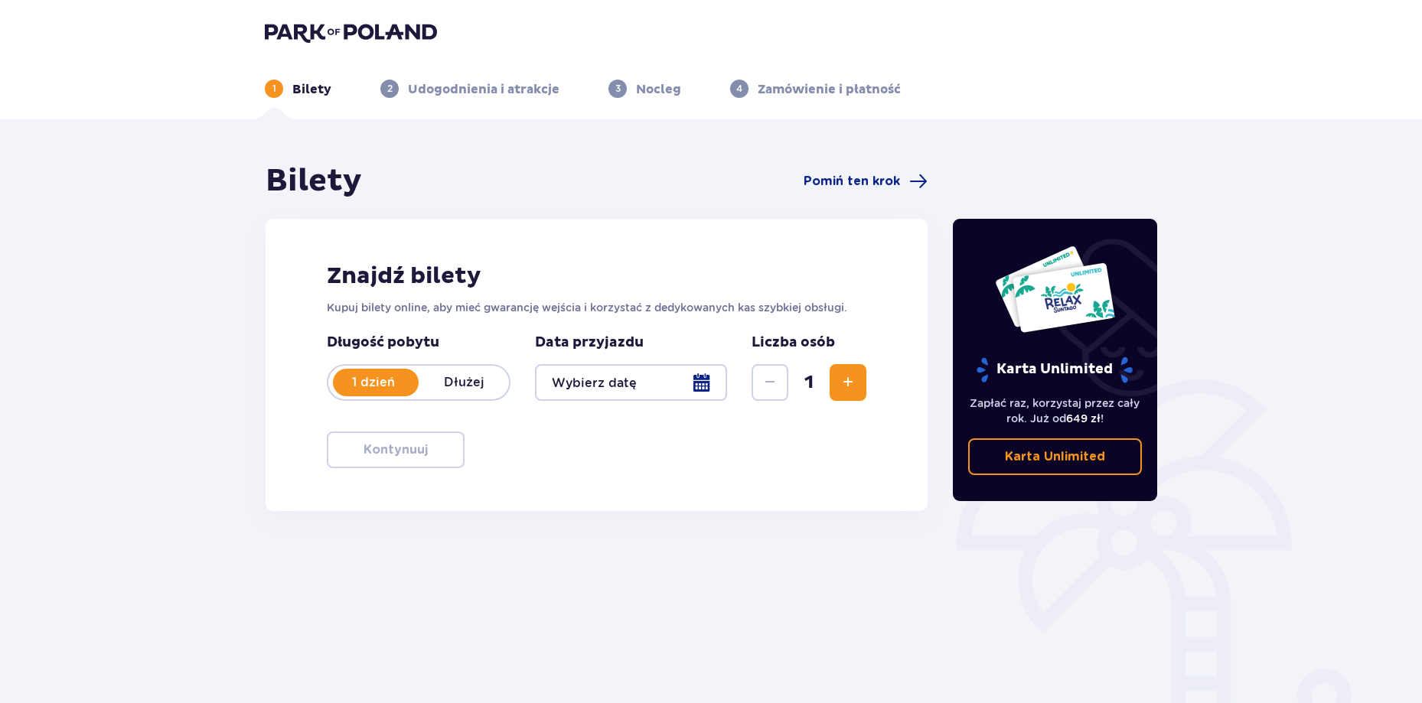
click at [710, 387] on div at bounding box center [631, 382] width 192 height 37
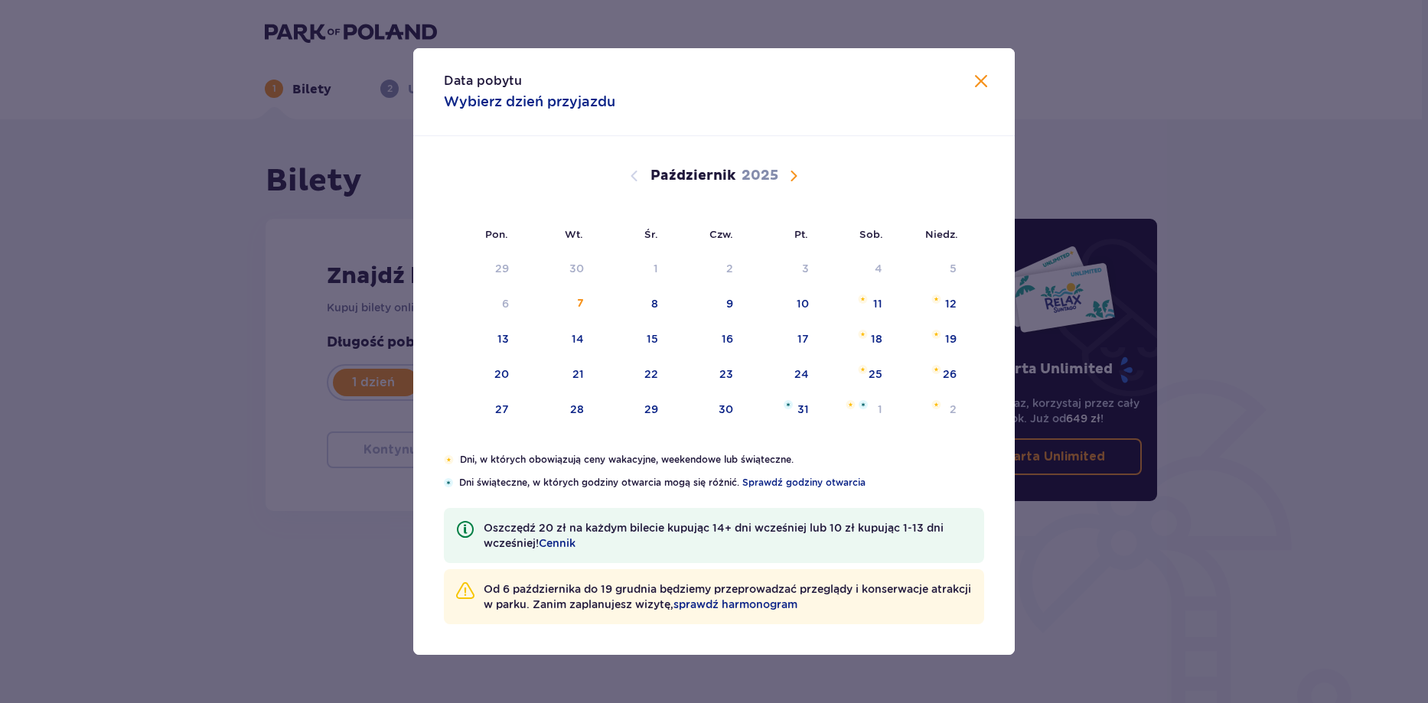
click at [793, 172] on span "Następny miesiąc" at bounding box center [793, 176] width 18 height 18
click at [500, 338] on div "10" at bounding box center [503, 338] width 12 height 15
type input "10.11.25"
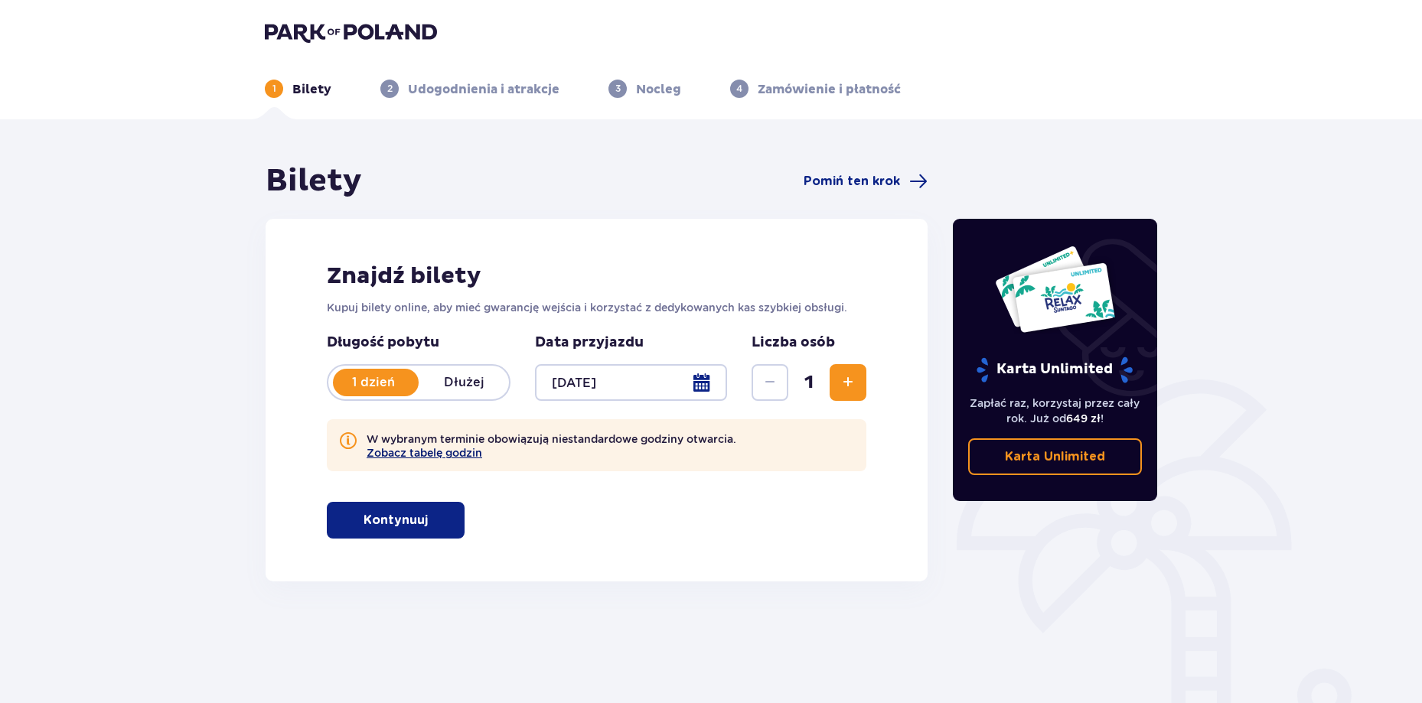
click at [431, 454] on button "Zobacz tabelę godzin" at bounding box center [425, 453] width 116 height 12
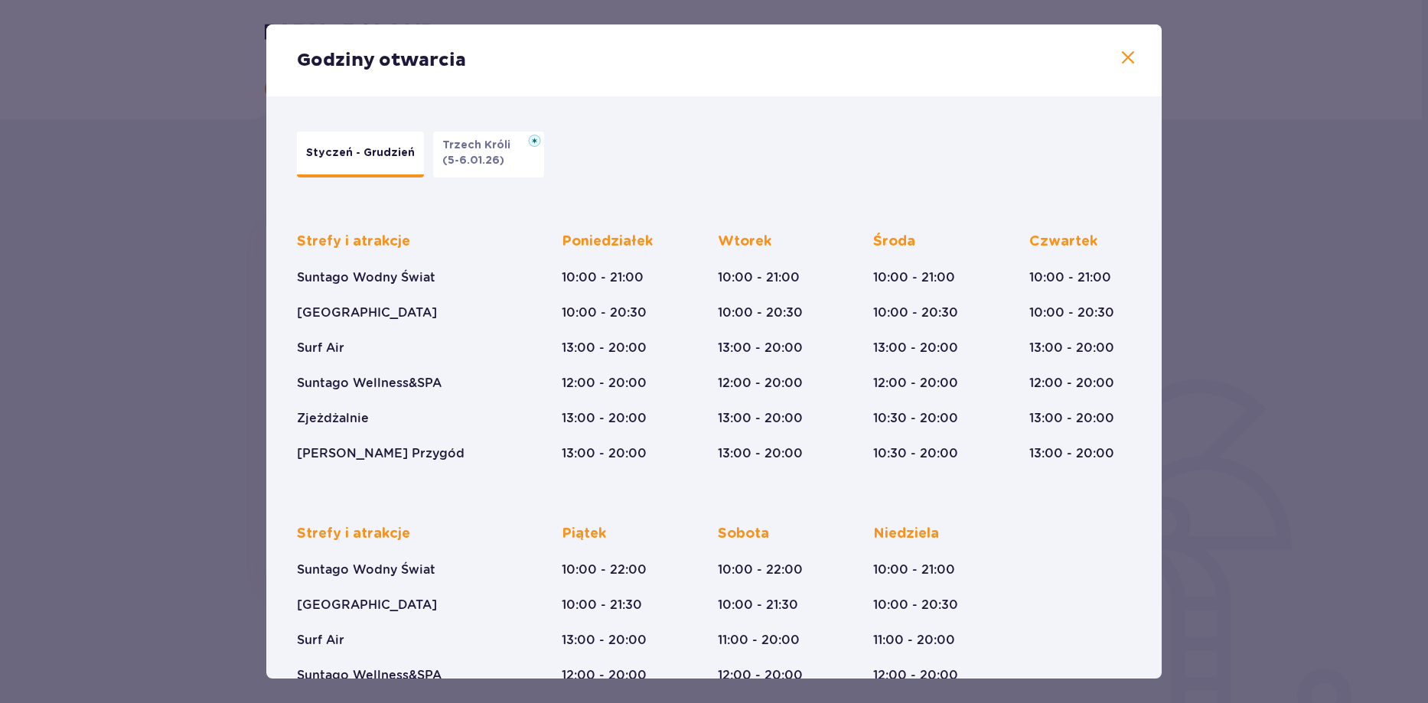
click at [487, 164] on p "(5-6.01.26)" at bounding box center [473, 160] width 62 height 15
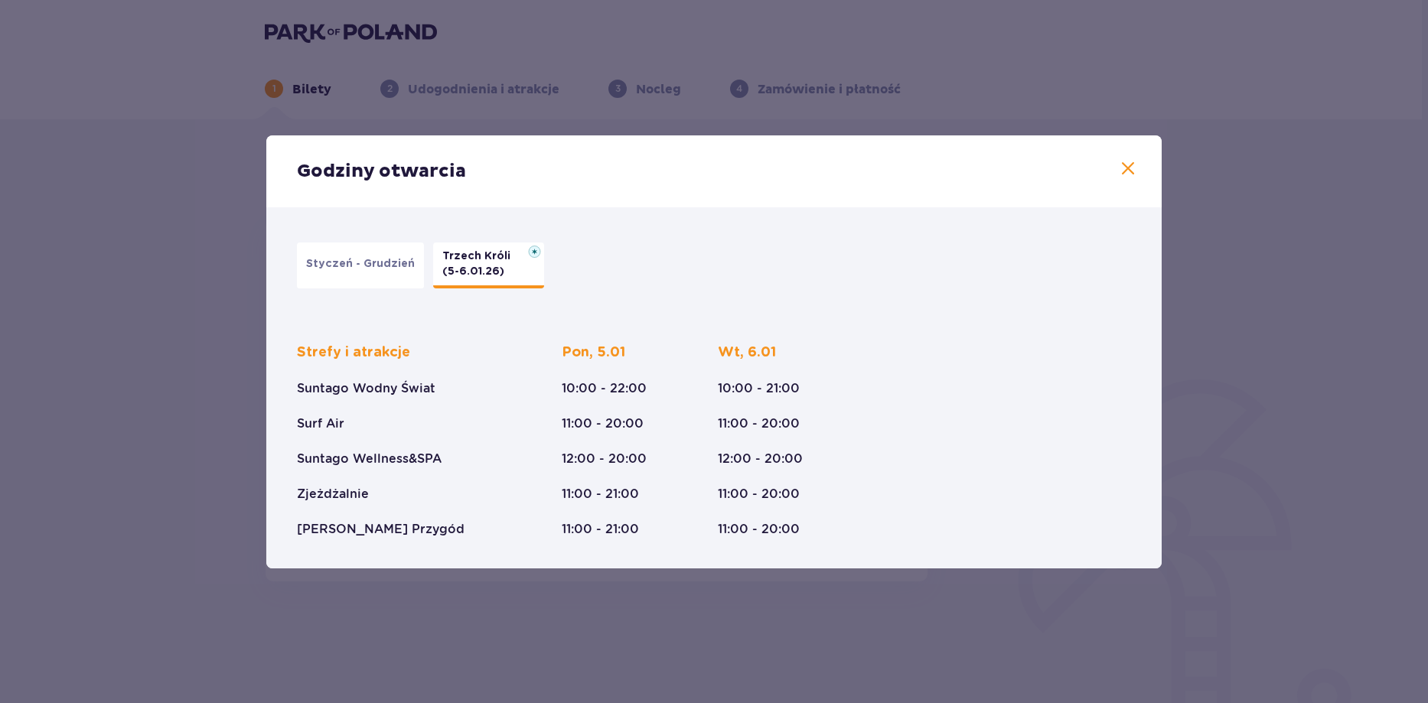
click at [384, 261] on p "Styczeń - Grudzień" at bounding box center [360, 263] width 109 height 15
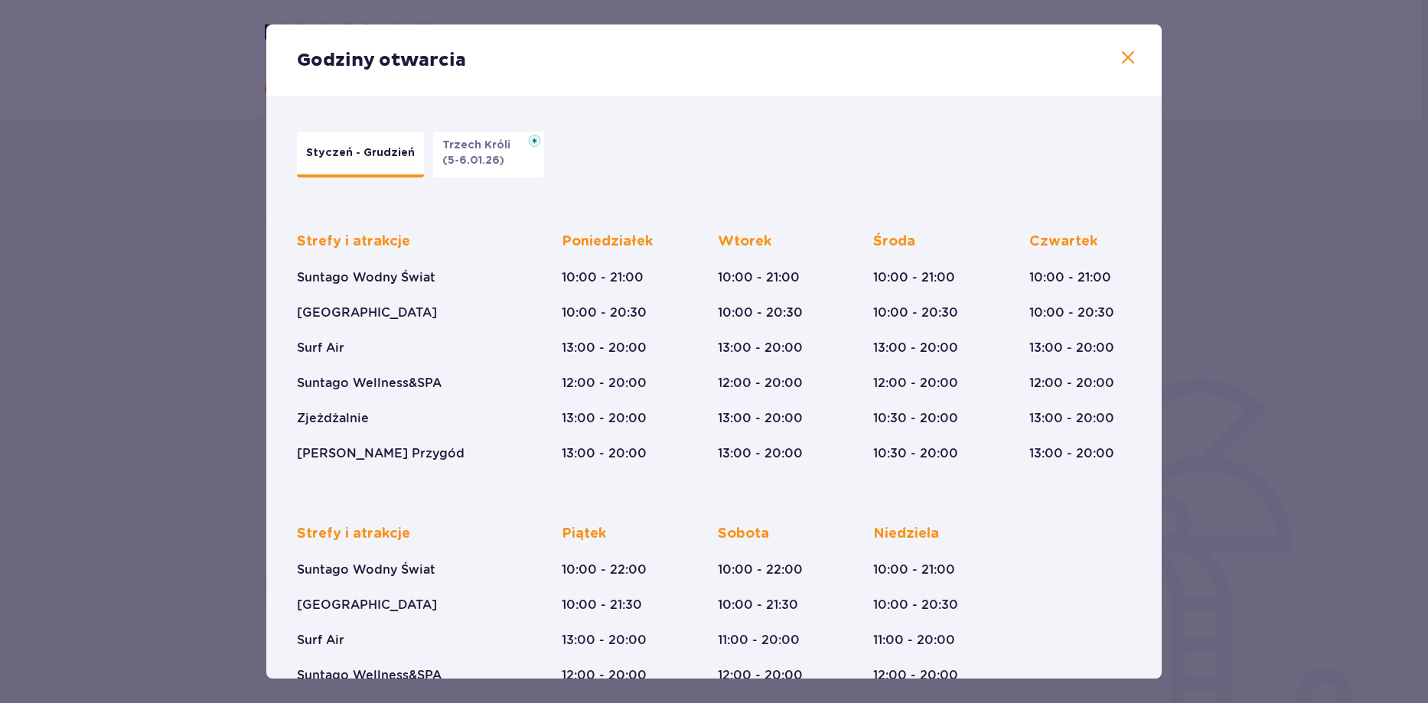
click at [473, 152] on p "Trzech Króli" at bounding box center [480, 145] width 77 height 15
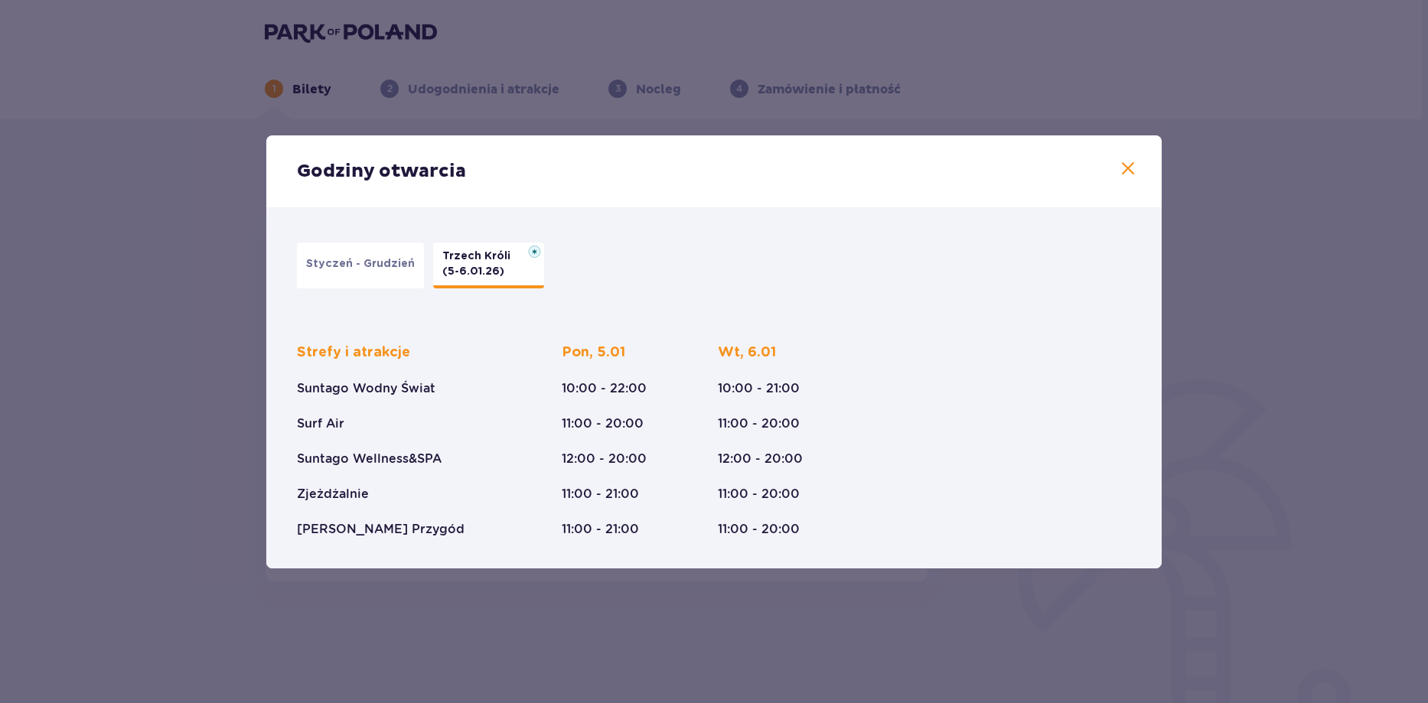
click at [366, 266] on p "Styczeń - Grudzień" at bounding box center [360, 263] width 109 height 15
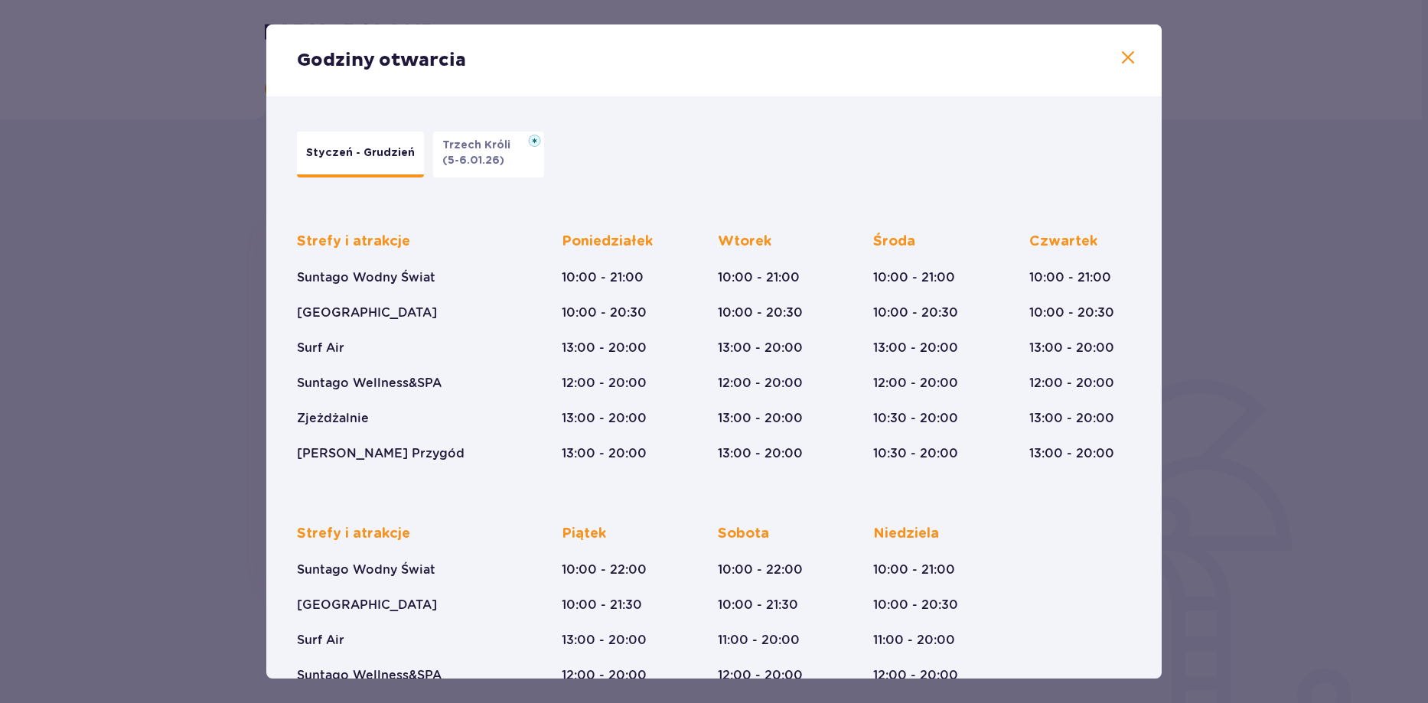
click at [478, 146] on p "Trzech Króli" at bounding box center [480, 145] width 77 height 15
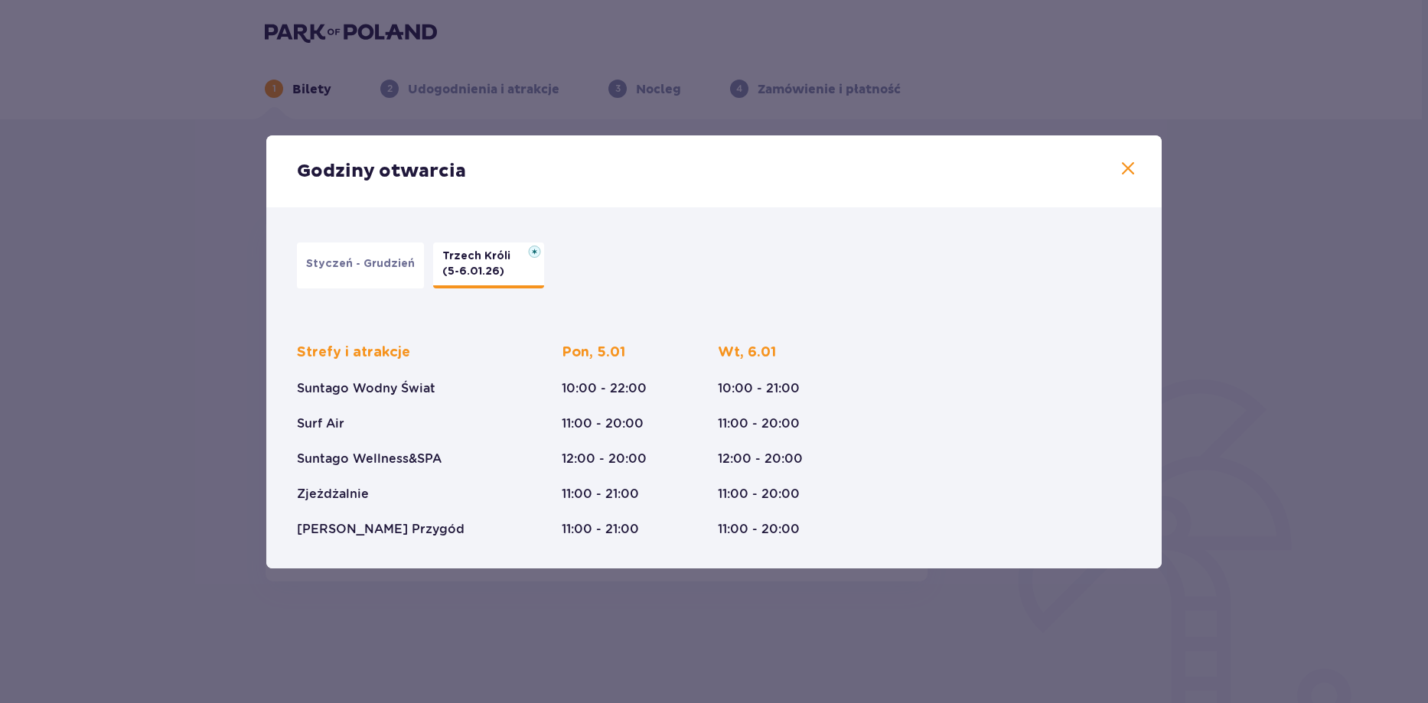
click at [343, 188] on div "Godziny otwarcia" at bounding box center [713, 171] width 895 height 72
click at [358, 254] on button "Styczeń - Grudzień" at bounding box center [360, 266] width 127 height 46
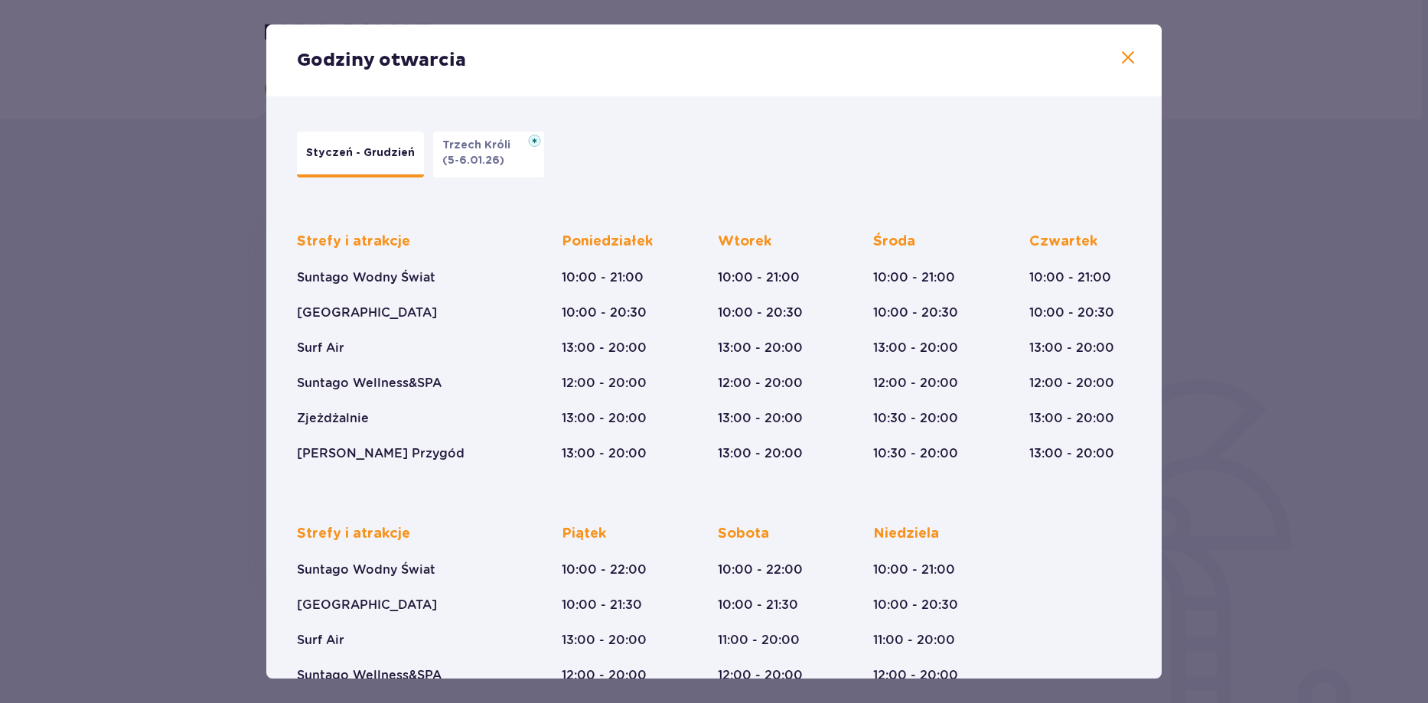
drag, startPoint x: 442, startPoint y: 170, endPoint x: 435, endPoint y: 168, distance: 7.8
click at [441, 169] on button "Trzech Króli (5-6.01.26)" at bounding box center [488, 155] width 111 height 46
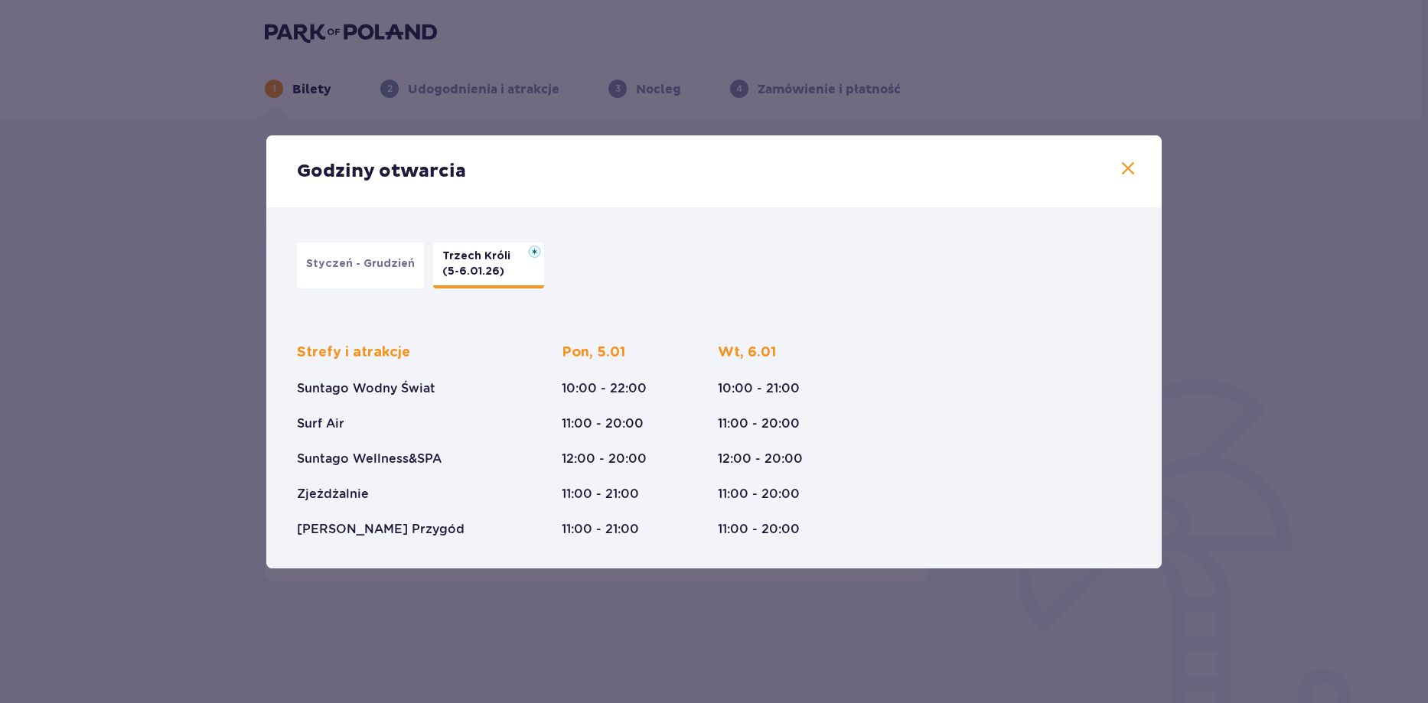
click at [363, 246] on button "Styczeń - Grudzień" at bounding box center [360, 266] width 127 height 46
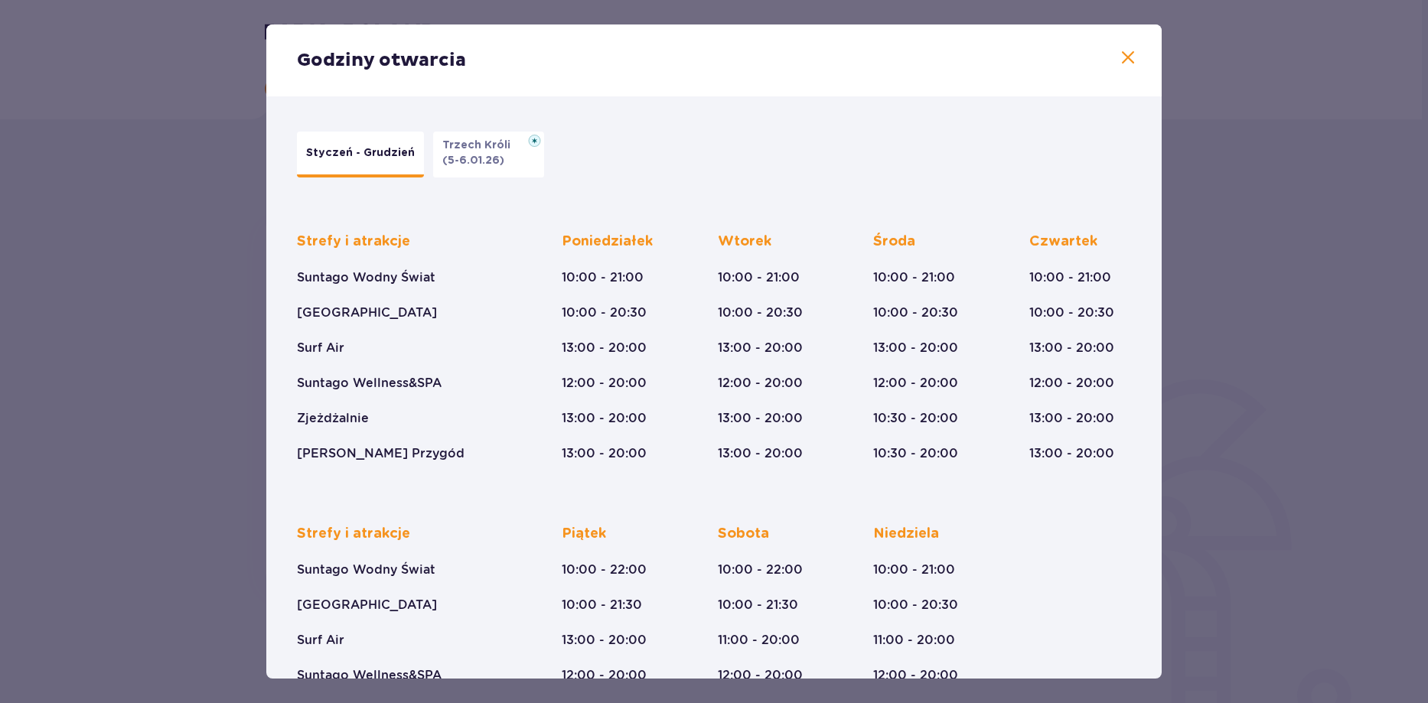
click at [1123, 59] on span at bounding box center [1128, 58] width 18 height 18
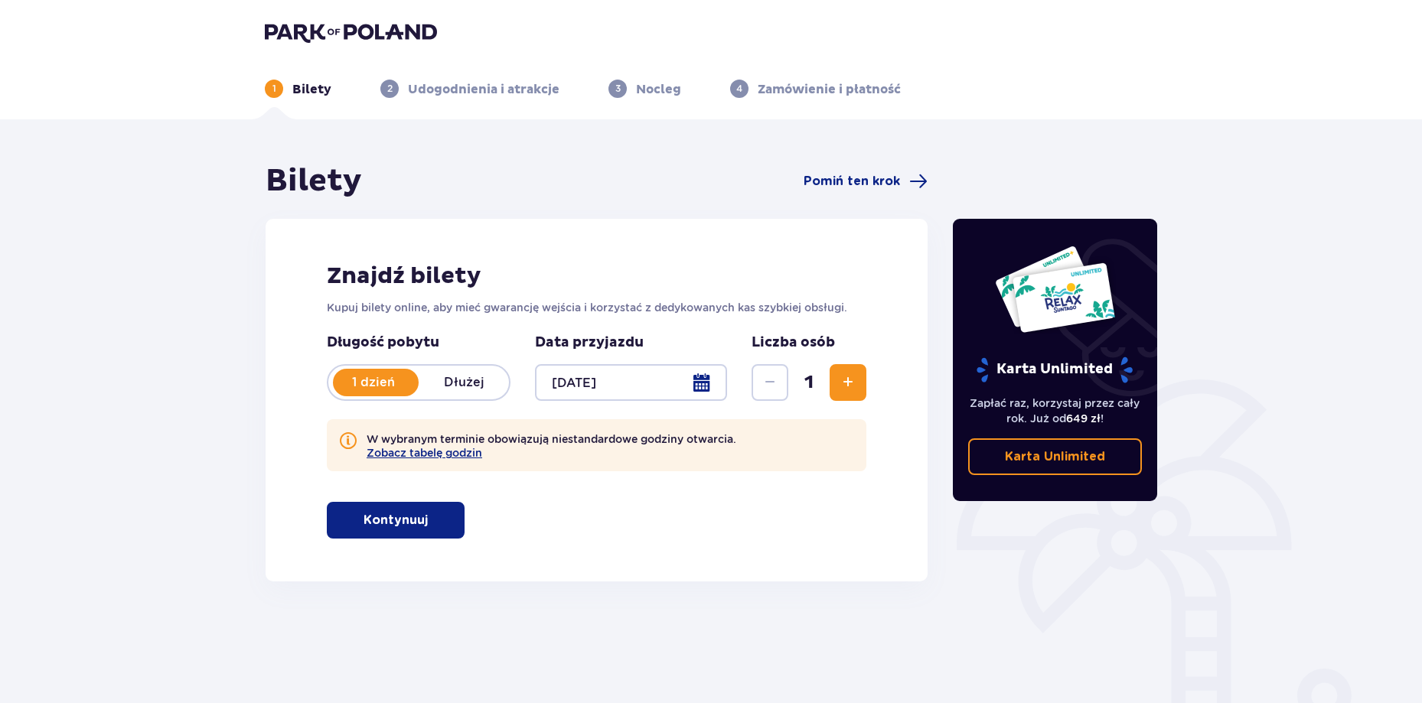
click at [843, 383] on span "Zwiększ" at bounding box center [848, 382] width 18 height 18
click at [844, 383] on span "Zwiększ" at bounding box center [848, 382] width 18 height 18
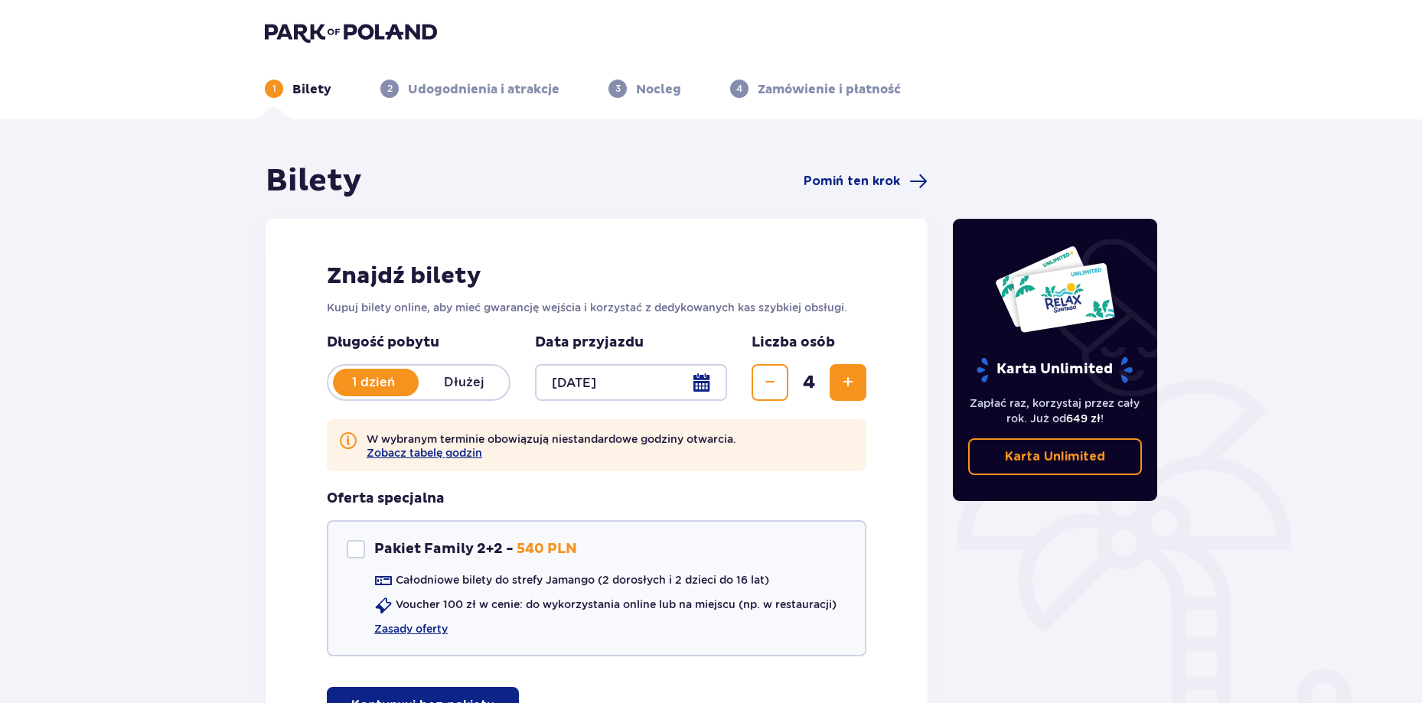
click at [844, 383] on span "Zwiększ" at bounding box center [848, 382] width 18 height 18
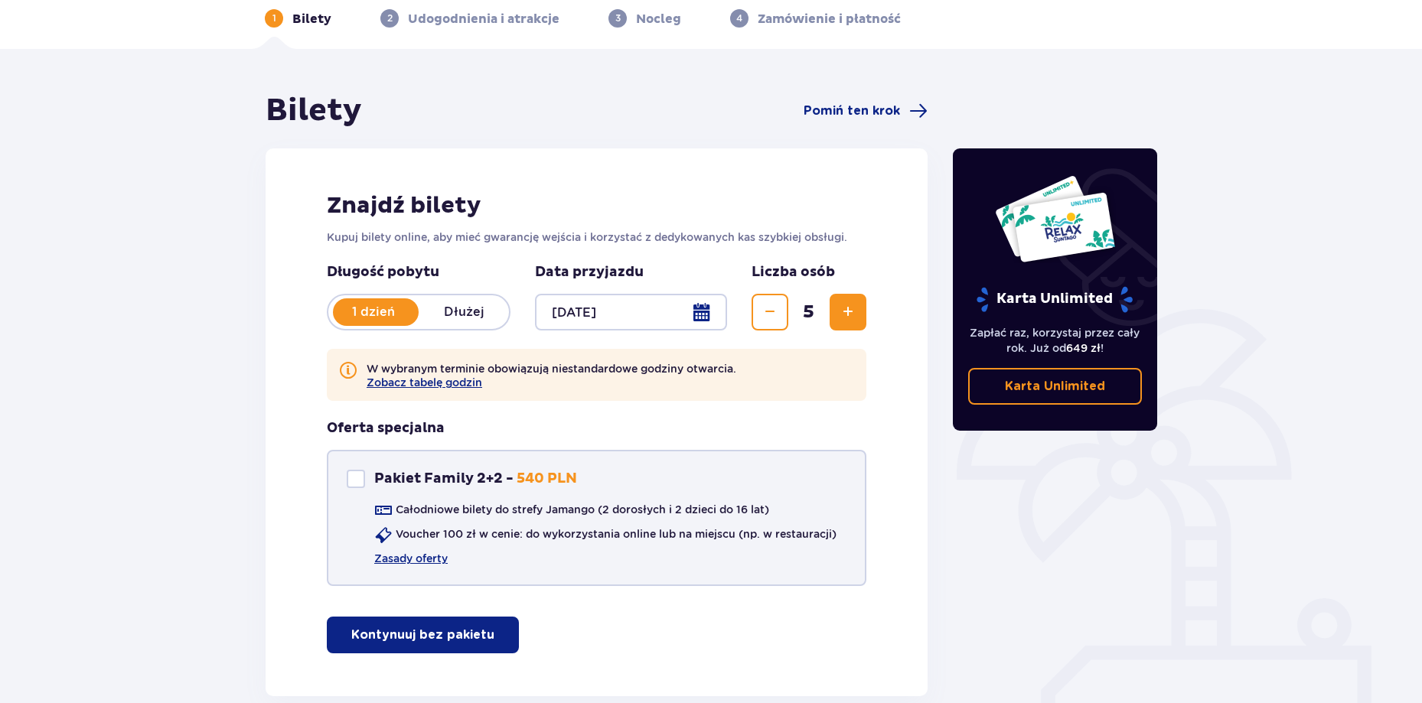
scroll to position [155, 0]
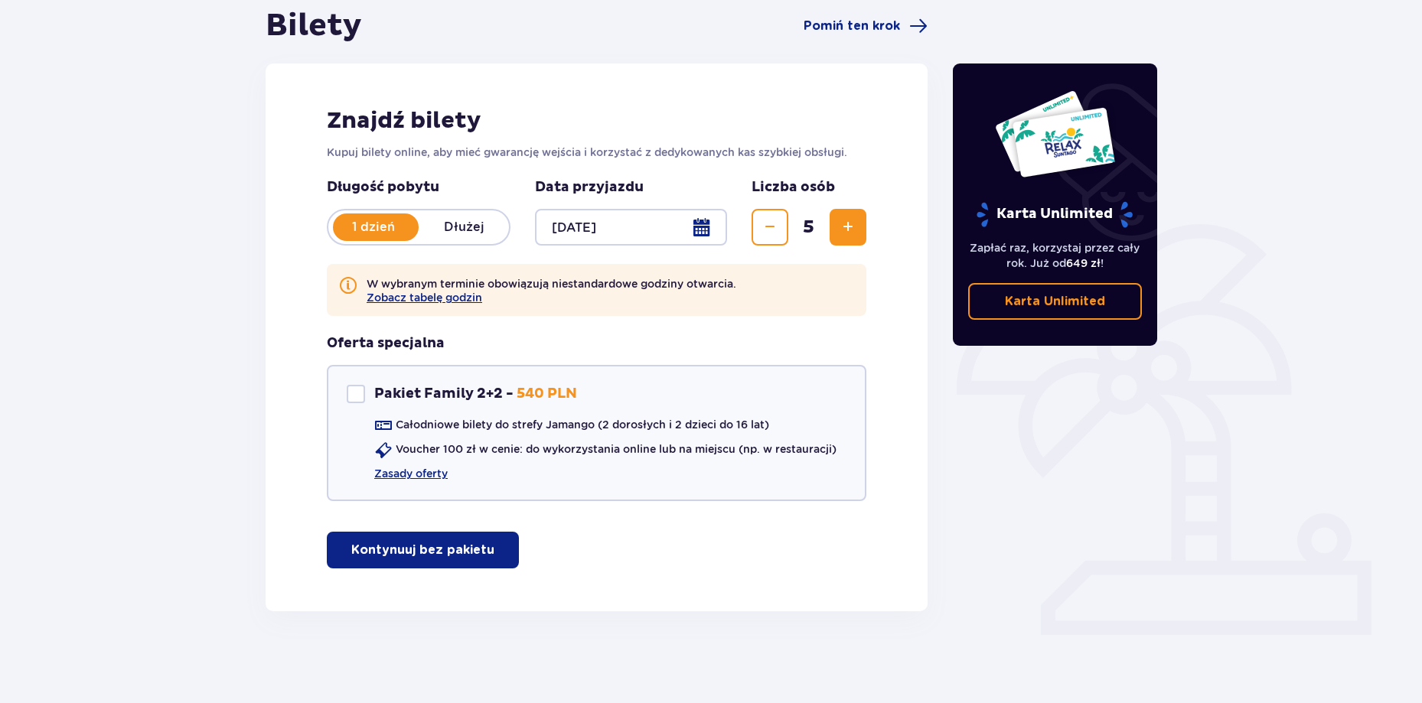
click at [780, 236] on button "Zmniejsz" at bounding box center [769, 227] width 37 height 37
click at [849, 231] on span "Zwiększ" at bounding box center [848, 227] width 18 height 18
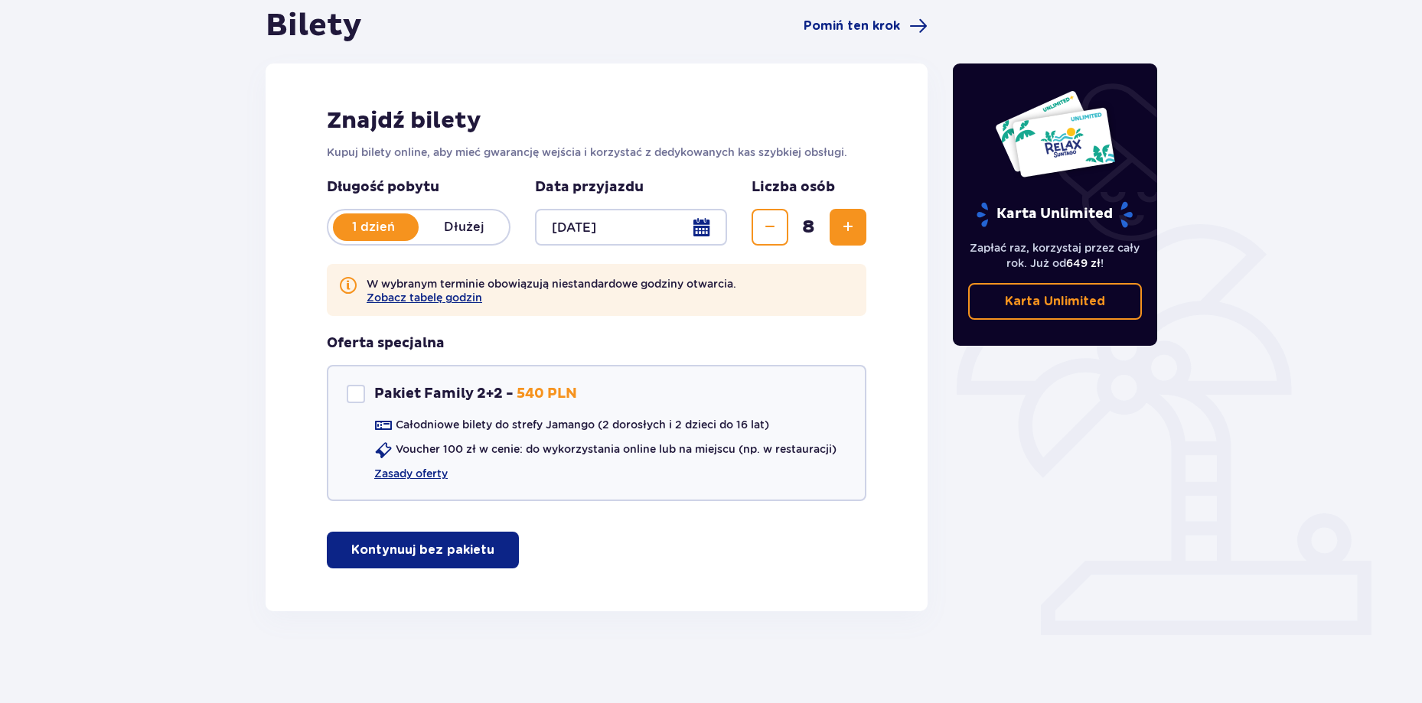
click at [849, 231] on span "Zwiększ" at bounding box center [848, 227] width 18 height 18
click at [849, 230] on span "Zwiększ" at bounding box center [848, 227] width 18 height 18
click at [755, 227] on button "Zmniejsz" at bounding box center [769, 227] width 37 height 37
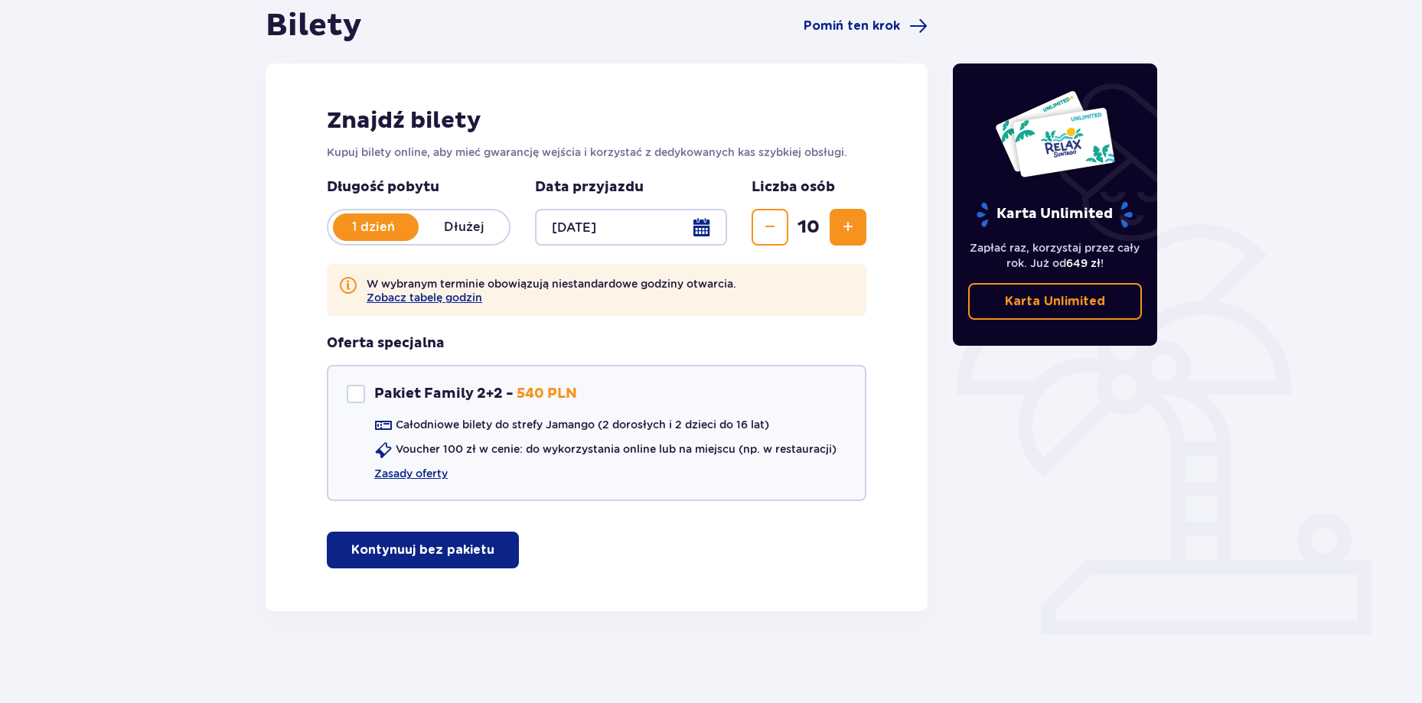
click at [755, 226] on button "Zmniejsz" at bounding box center [769, 227] width 37 height 37
click at [757, 226] on button "Zmniejsz" at bounding box center [769, 227] width 37 height 37
click at [360, 389] on div "Pakiet Family 2+2" at bounding box center [356, 394] width 18 height 18
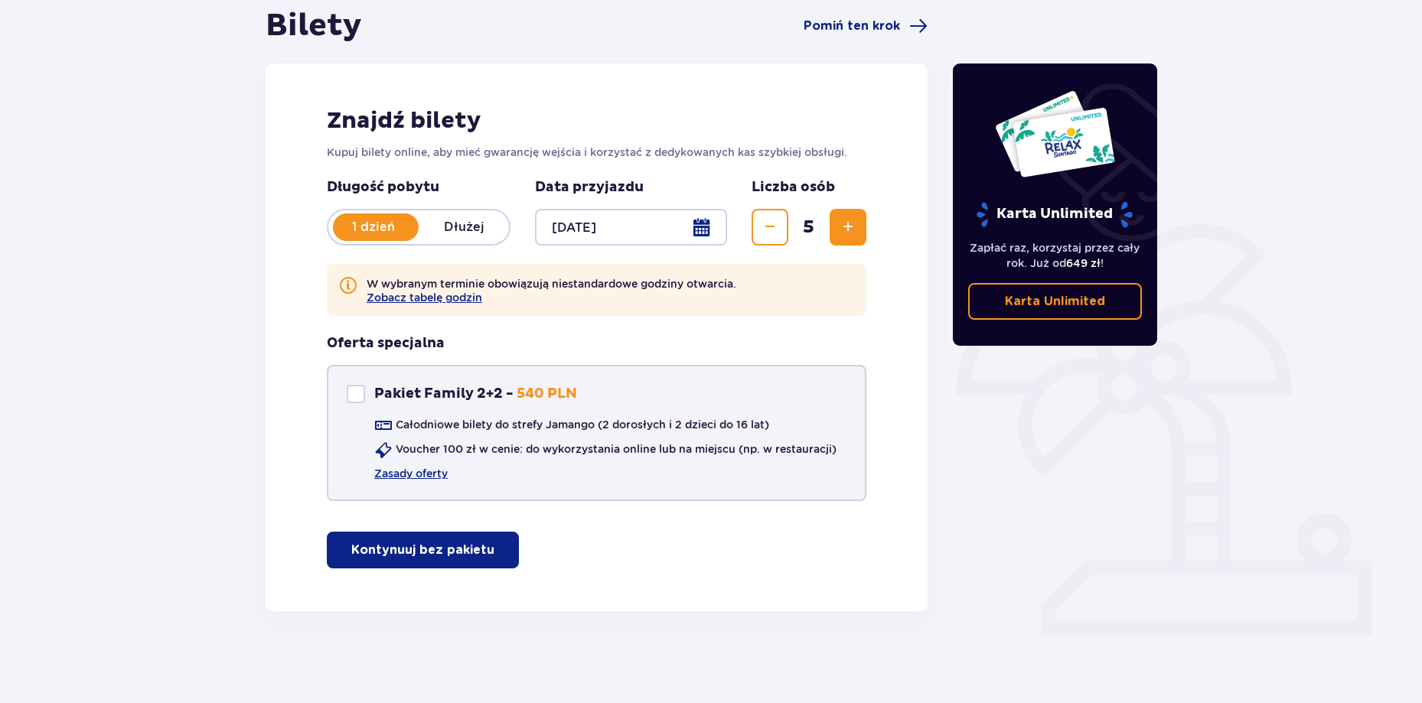
checkbox input "true"
